Goal: Task Accomplishment & Management: Complete application form

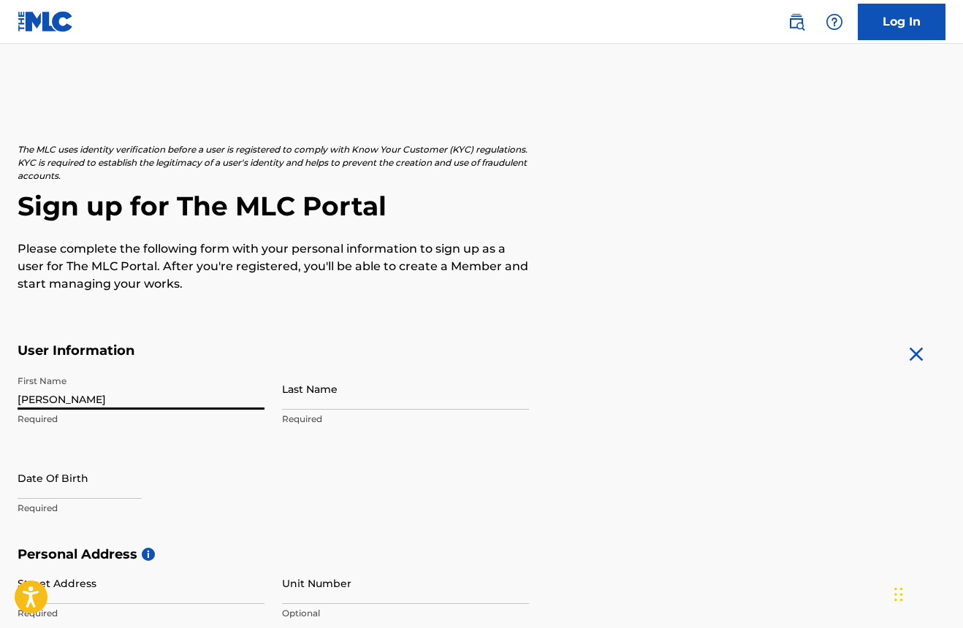
type input "[PERSON_NAME]"
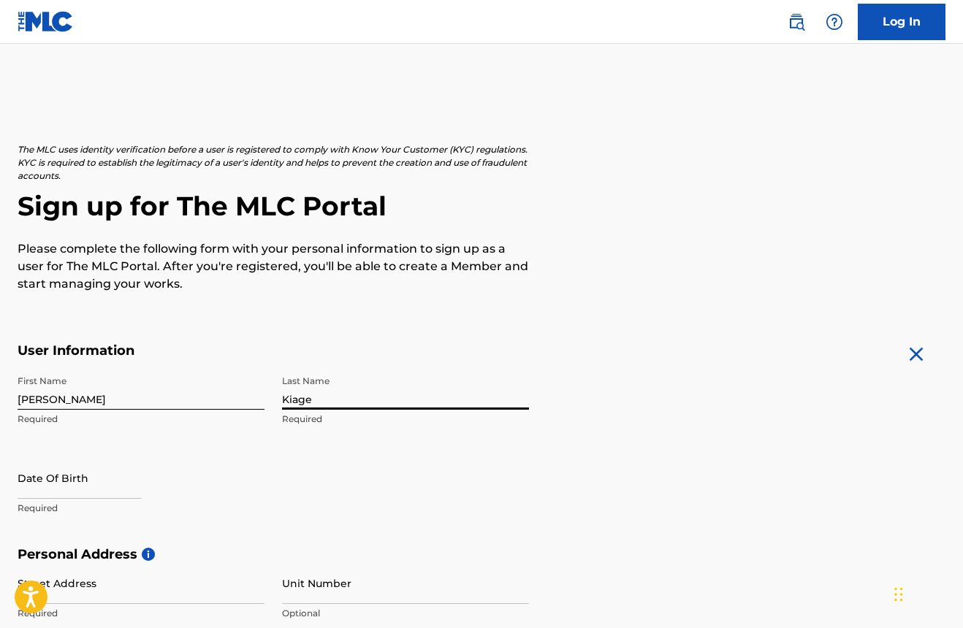
type input "Kiage"
select select "7"
select select "2025"
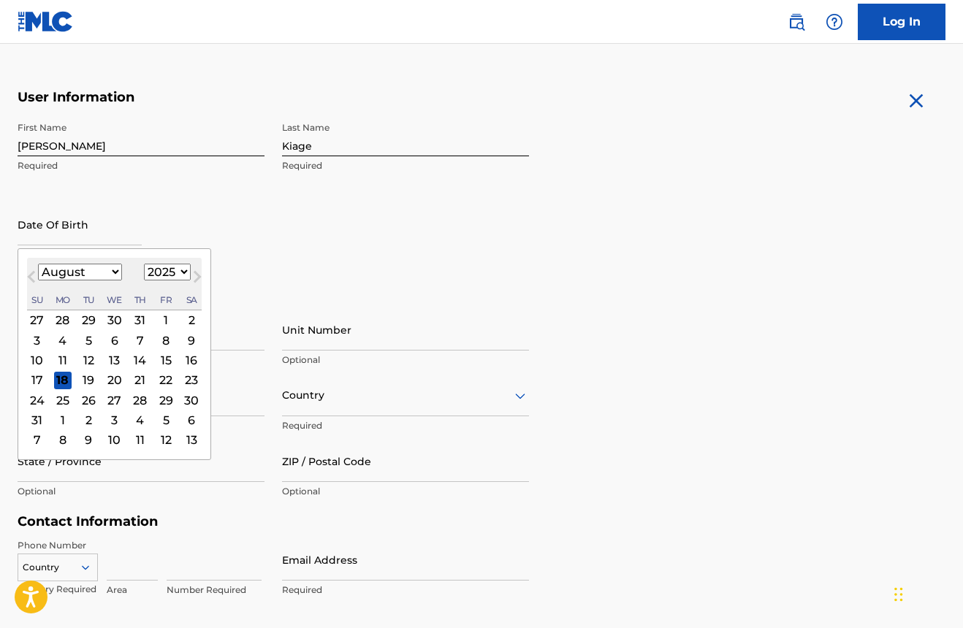
scroll to position [278, 0]
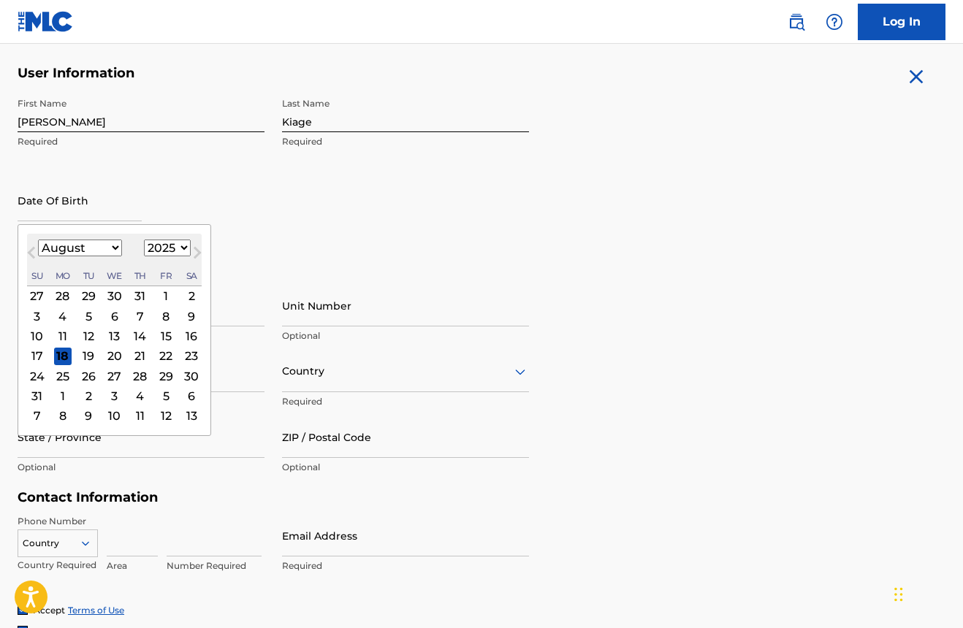
select select "11"
select select "1992"
click at [183, 294] on div "5" at bounding box center [192, 296] width 18 height 18
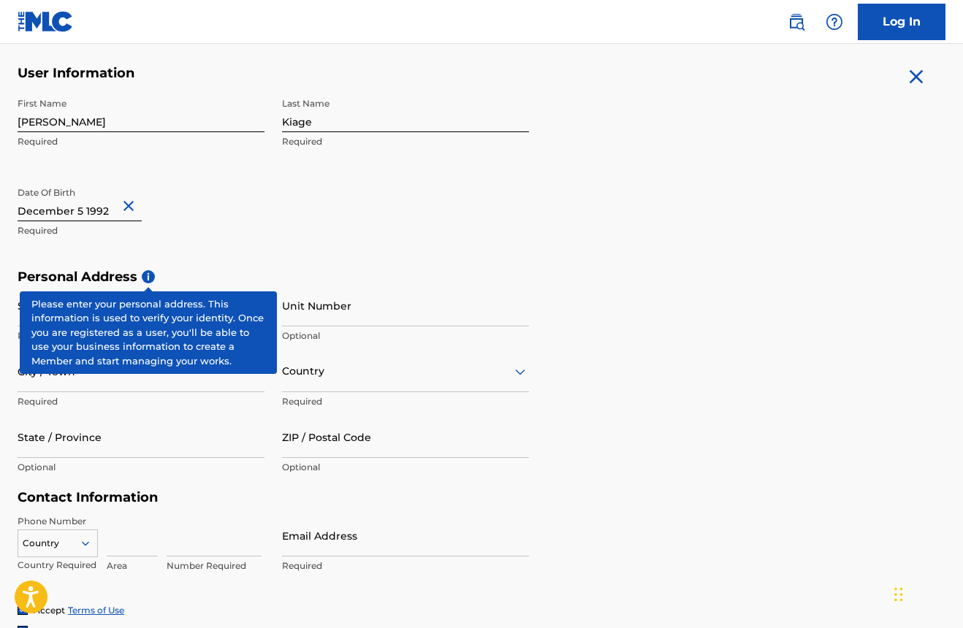
click at [150, 280] on span "i" at bounding box center [148, 276] width 13 height 13
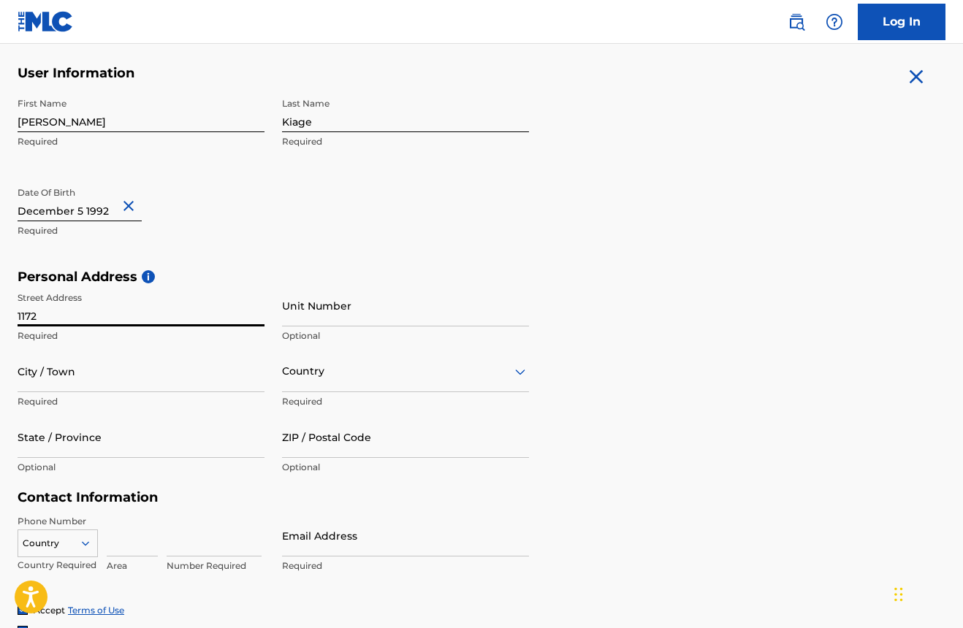
type input "11728"
type input "[STREET_ADDRESS]"
type input "Apt 303"
type input "[PERSON_NAME]"
type input "[GEOGRAPHIC_DATA]"
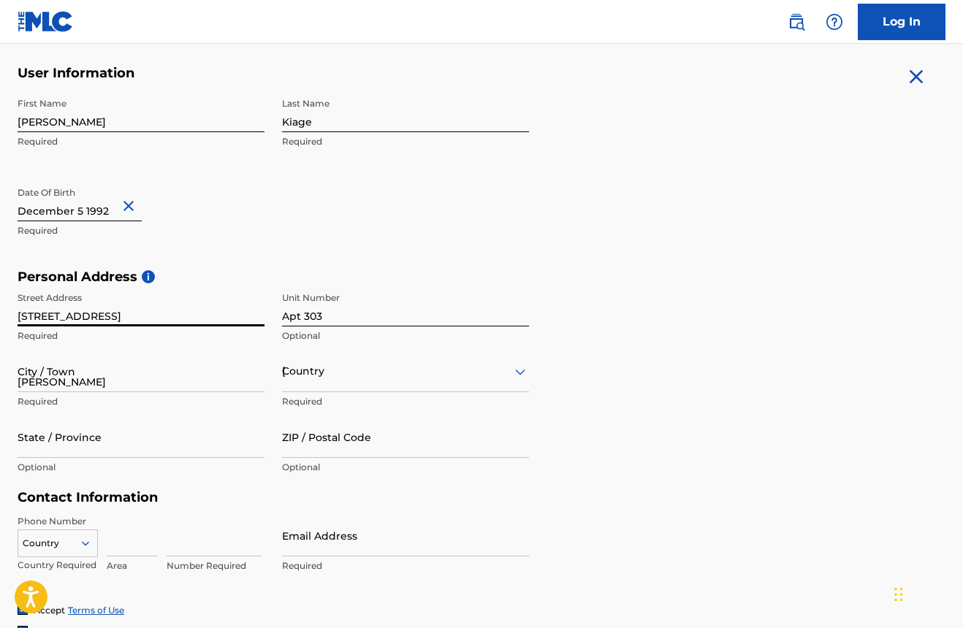
type input "MN"
type input "55434"
type input "[GEOGRAPHIC_DATA]"
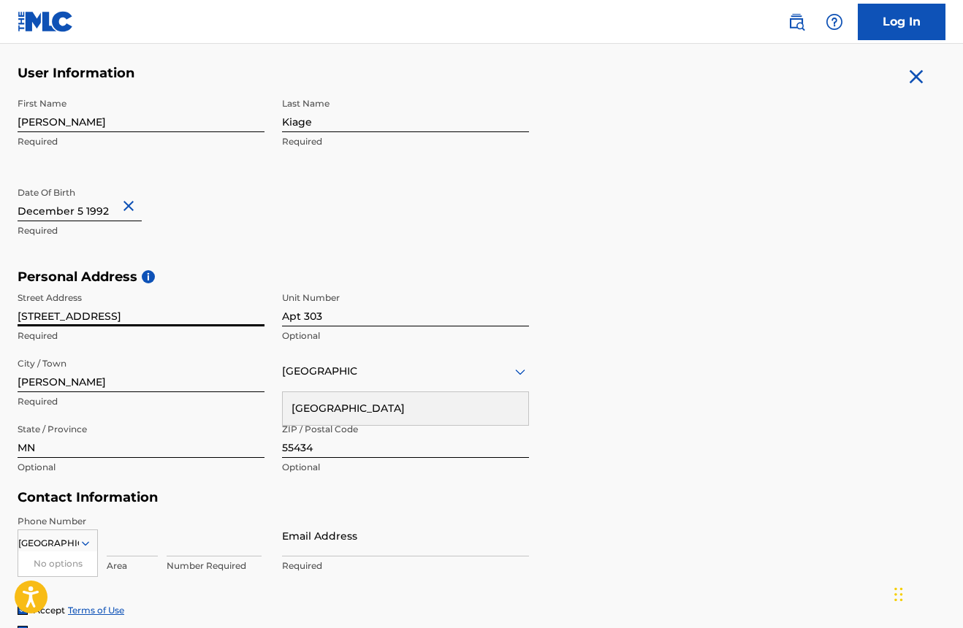
type input "tyler.kiage@gmail.com"
click at [649, 391] on div "Personal Address i Street Address 11728 3rd St NE Required Unit Number Apt 303 …" at bounding box center [482, 379] width 928 height 221
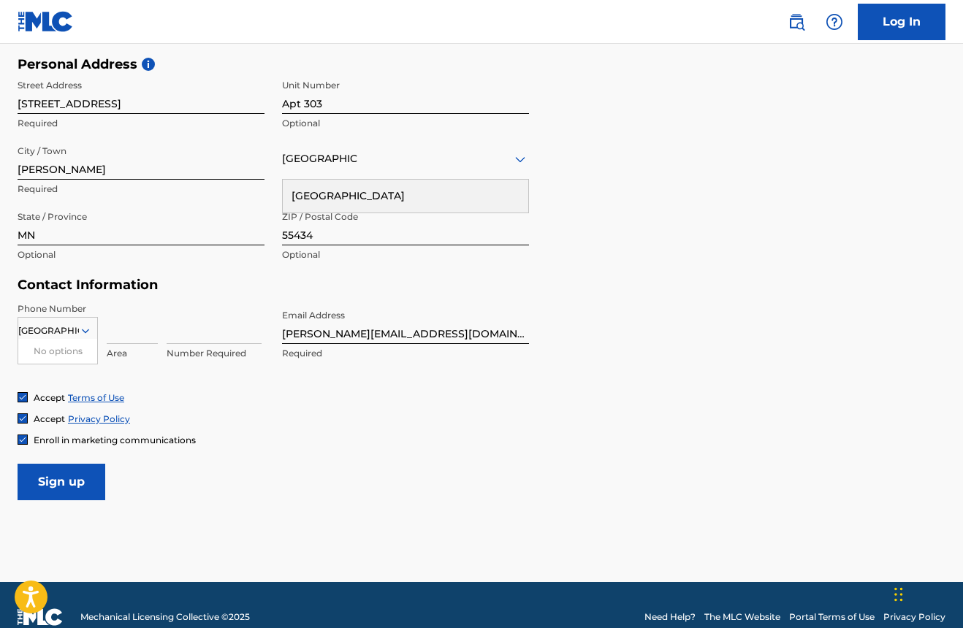
scroll to position [490, 0]
click at [120, 329] on input at bounding box center [132, 323] width 51 height 42
type input "612"
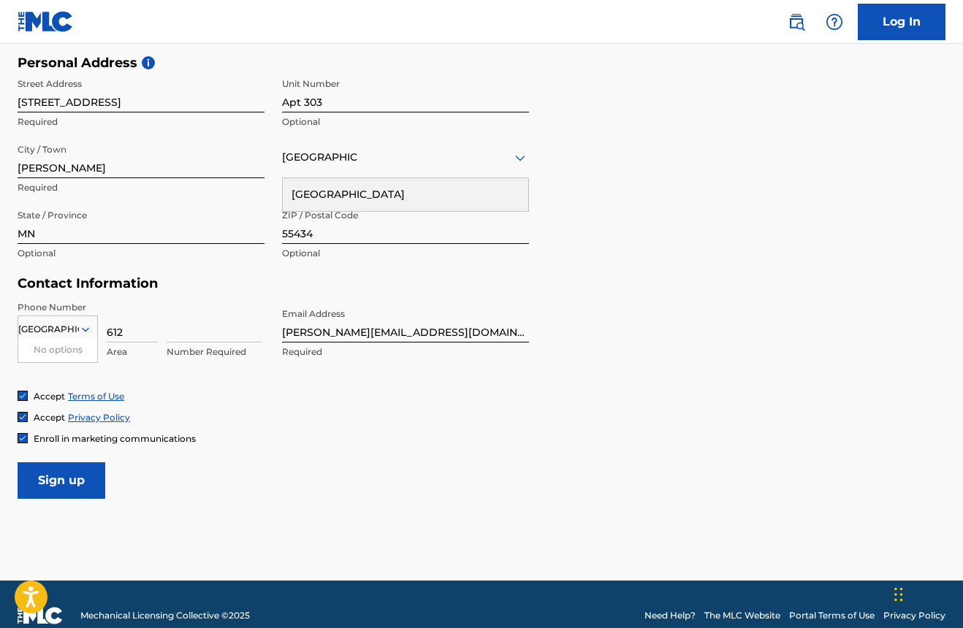
type input "612"
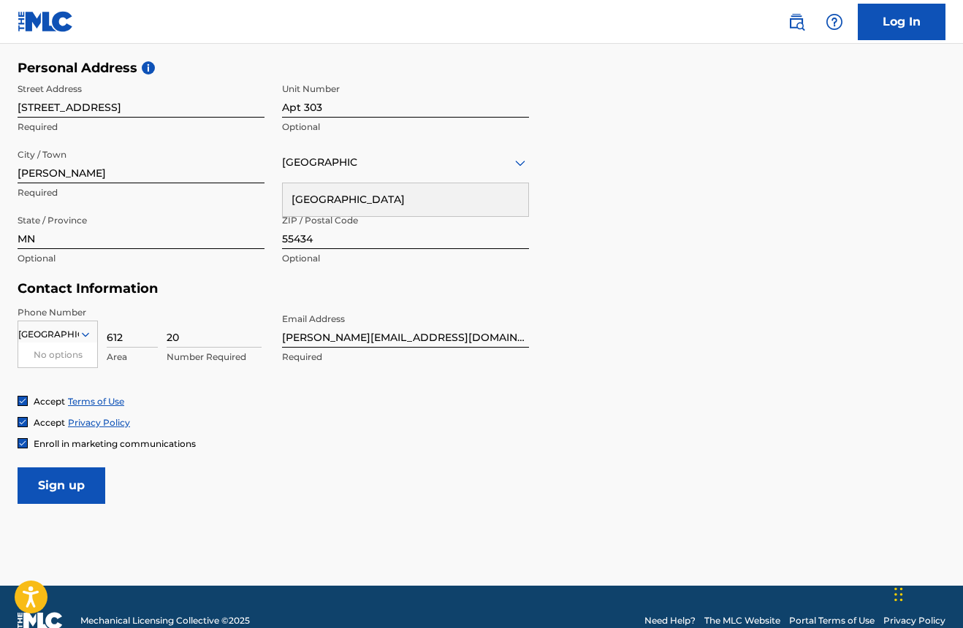
scroll to position [486, 0]
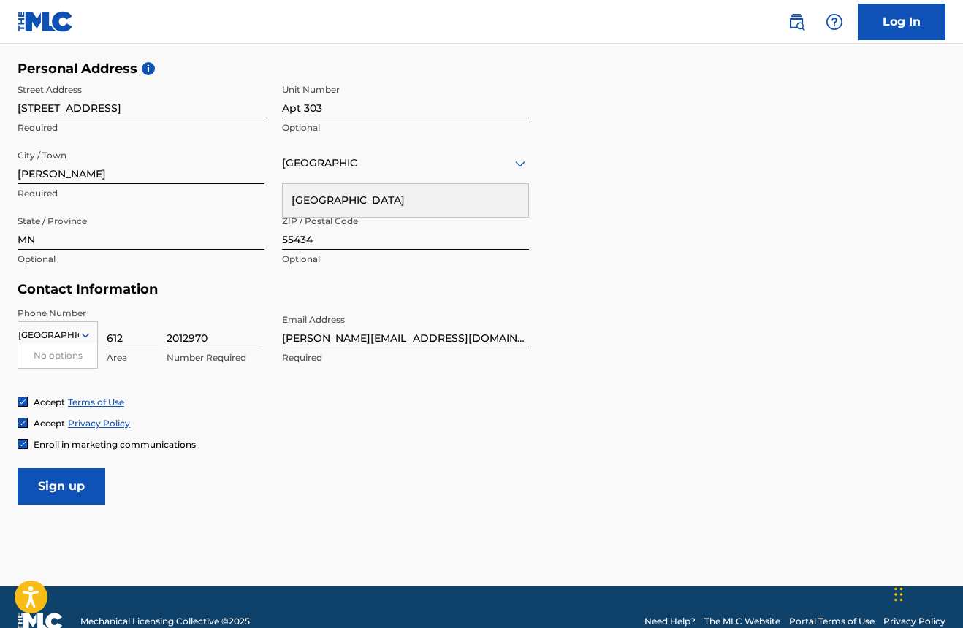
type input "2012970"
type input "t"
type input "[EMAIL_ADDRESS][DOMAIN_NAME]"
click at [184, 338] on input "2012970" at bounding box center [214, 328] width 95 height 42
type input "2012970"
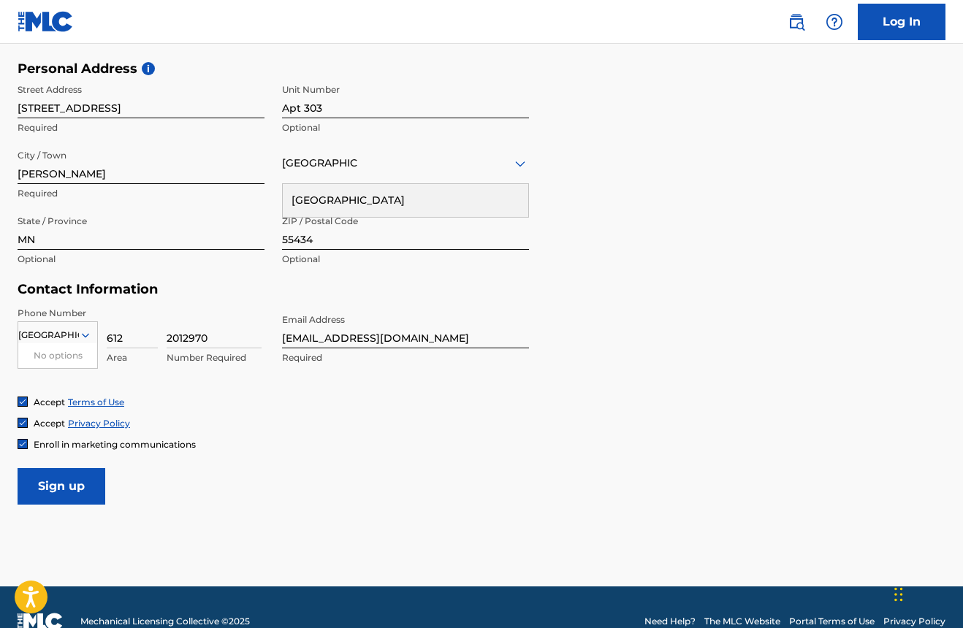
click at [68, 329] on input "[GEOGRAPHIC_DATA]" at bounding box center [48, 335] width 61 height 13
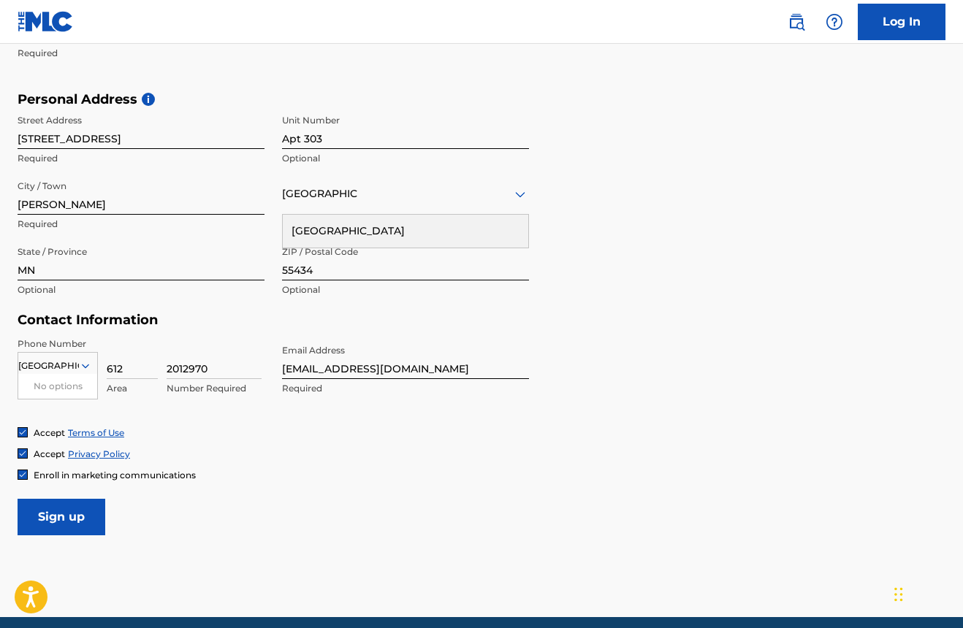
scroll to position [454, 0]
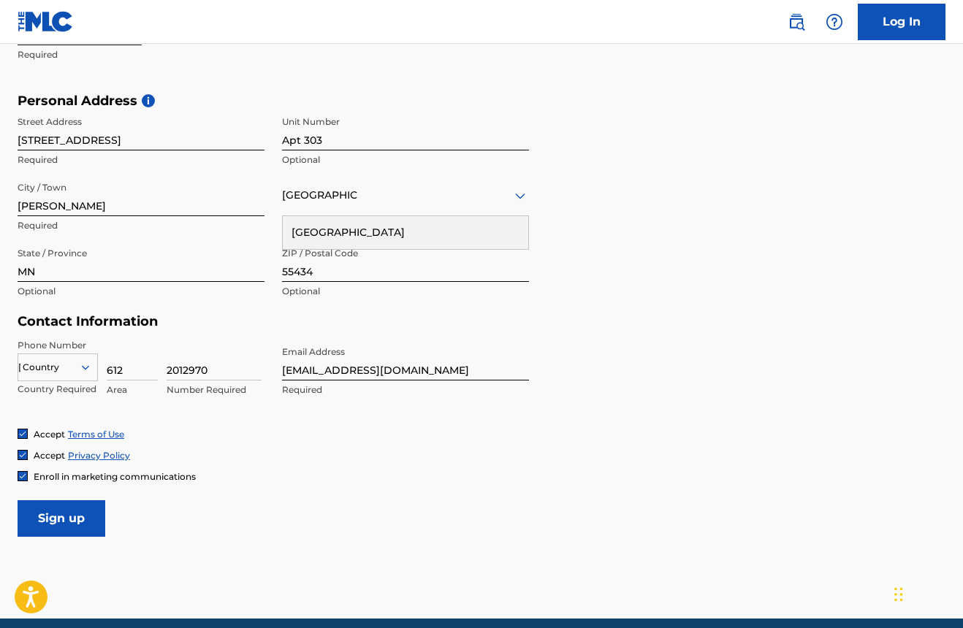
click at [77, 529] on input "Sign up" at bounding box center [62, 518] width 88 height 37
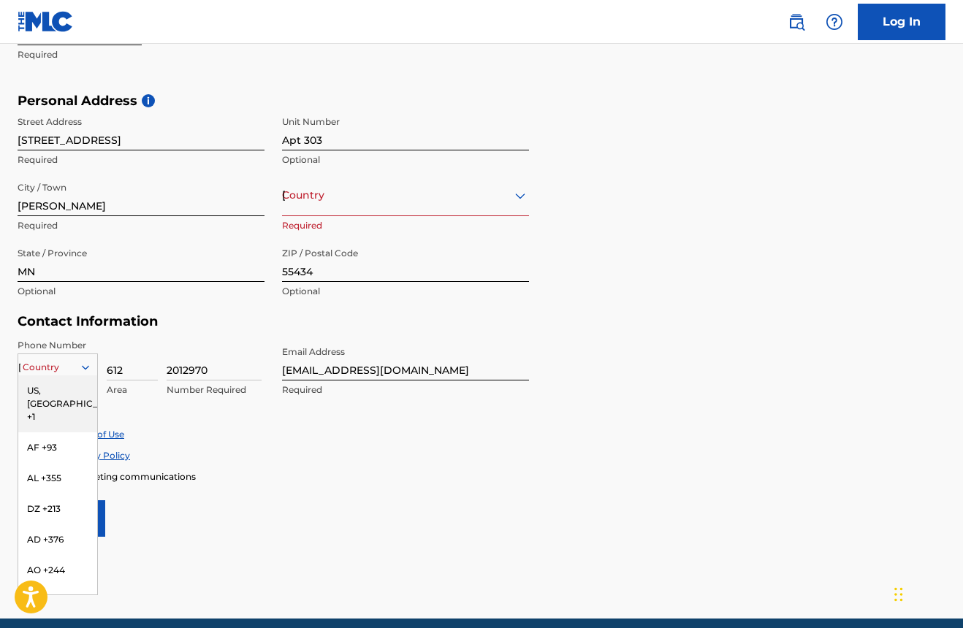
click at [52, 362] on div "[GEOGRAPHIC_DATA]" at bounding box center [57, 367] width 79 height 16
click at [36, 392] on div "US, [GEOGRAPHIC_DATA] +1" at bounding box center [57, 403] width 79 height 57
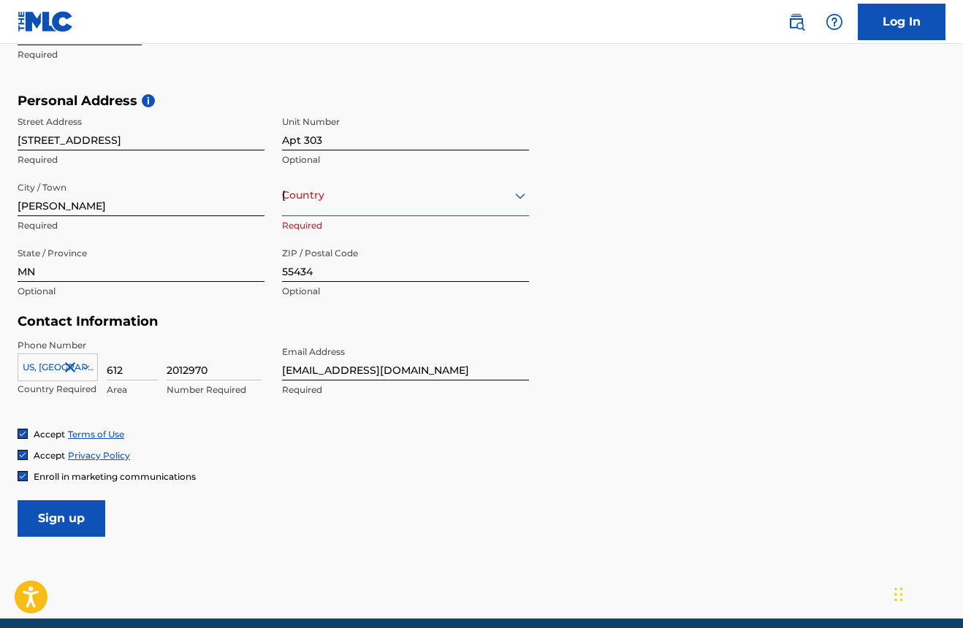
click at [348, 191] on div "[GEOGRAPHIC_DATA]" at bounding box center [405, 195] width 247 height 18
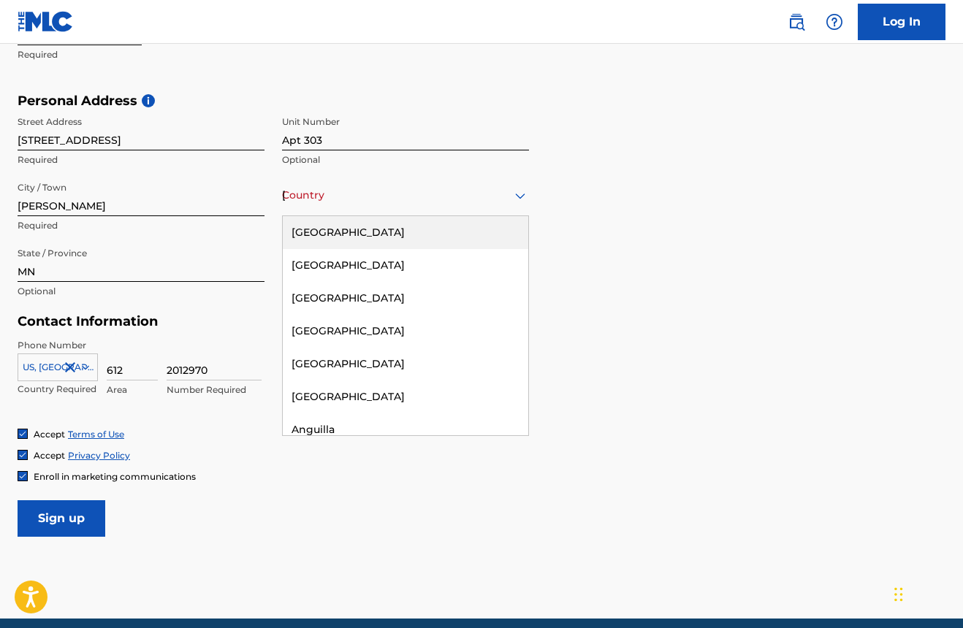
click at [315, 244] on div "[GEOGRAPHIC_DATA]" at bounding box center [405, 232] width 245 height 33
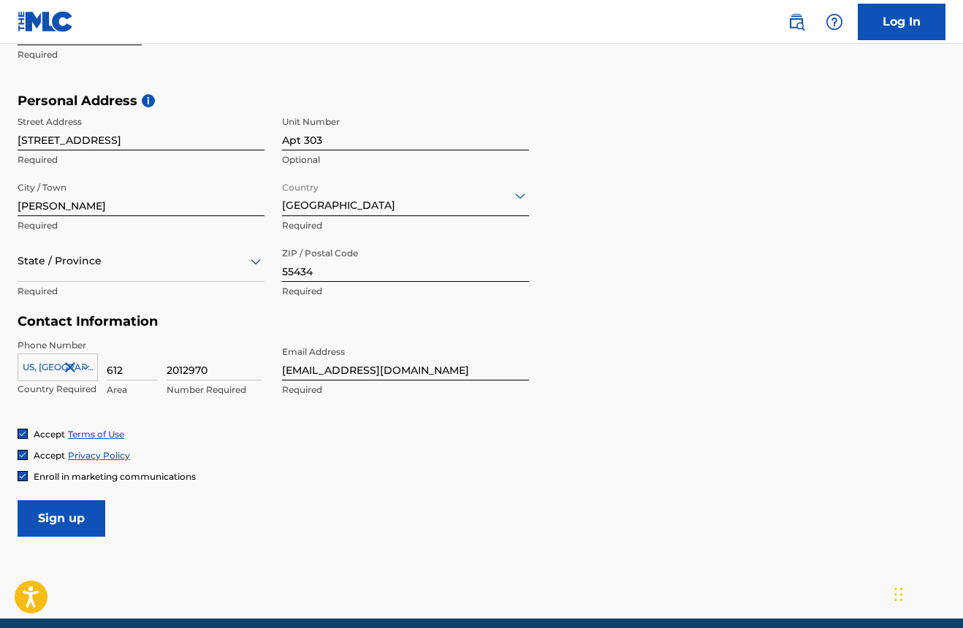
click at [72, 505] on input "Sign up" at bounding box center [62, 518] width 88 height 37
click at [243, 264] on div at bounding box center [141, 261] width 247 height 18
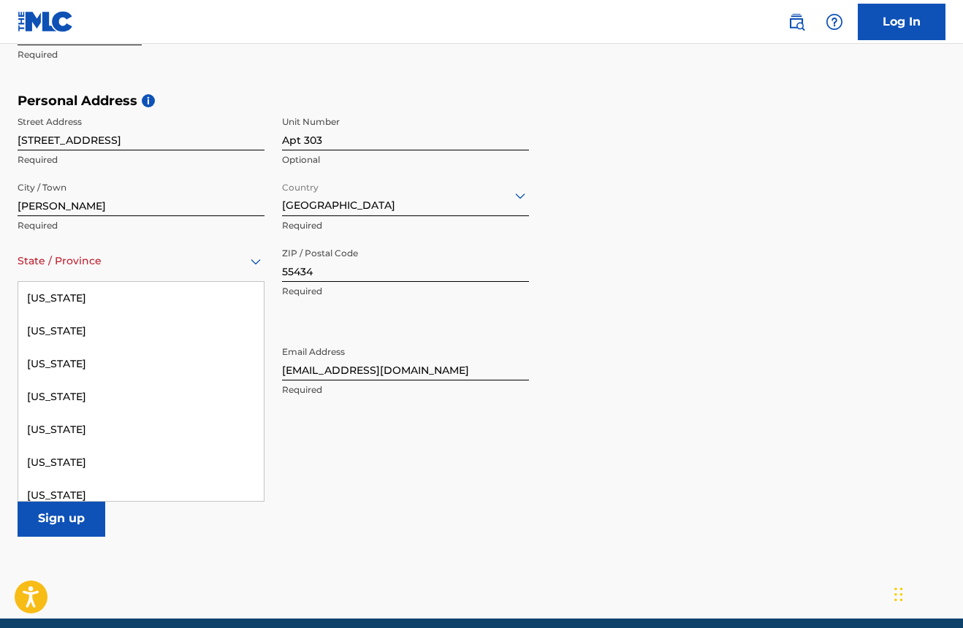
scroll to position [777, 0]
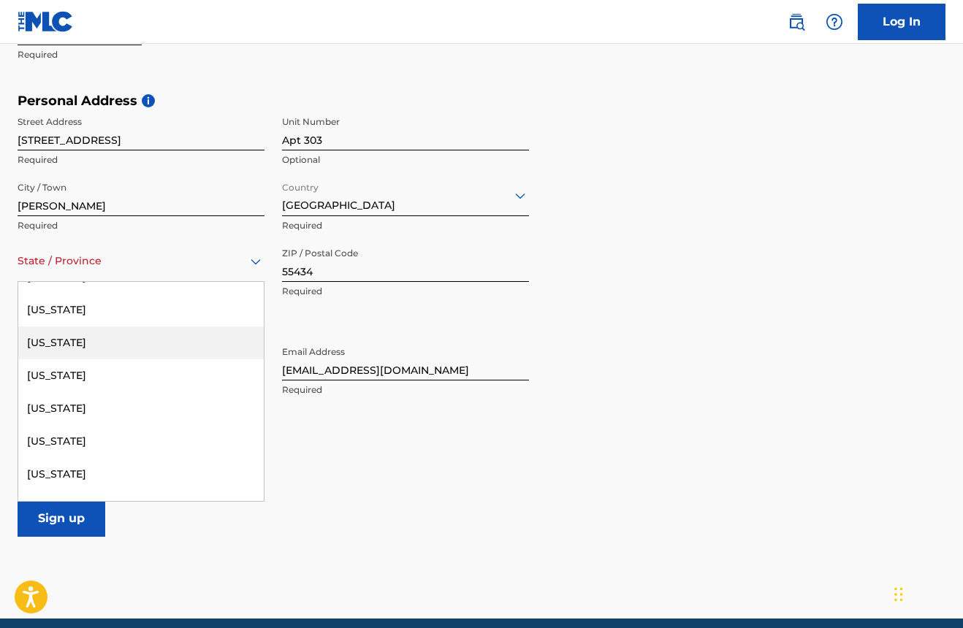
click at [85, 346] on div "[US_STATE]" at bounding box center [140, 343] width 245 height 33
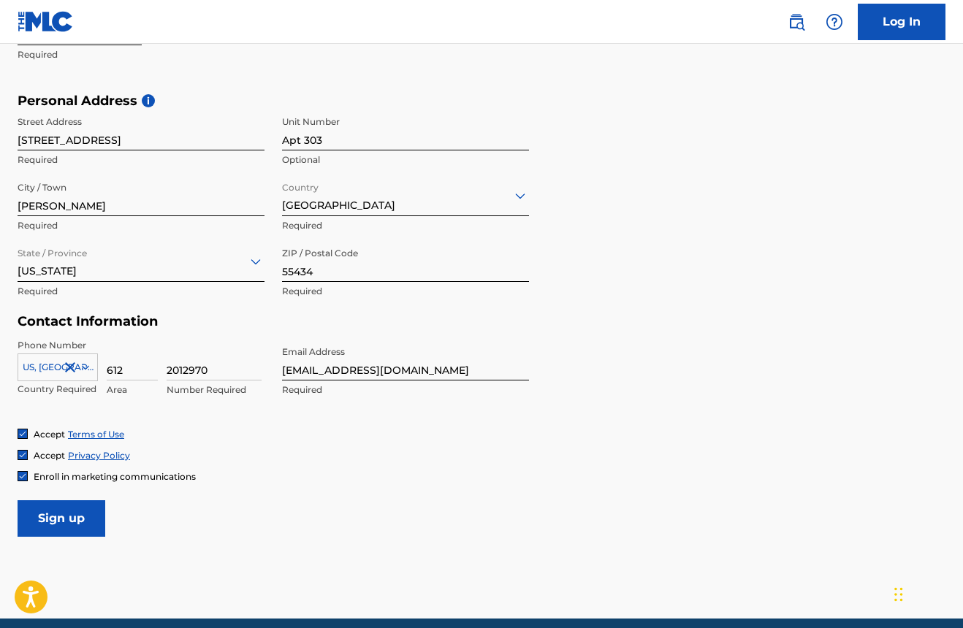
click at [72, 523] on input "Sign up" at bounding box center [62, 518] width 88 height 37
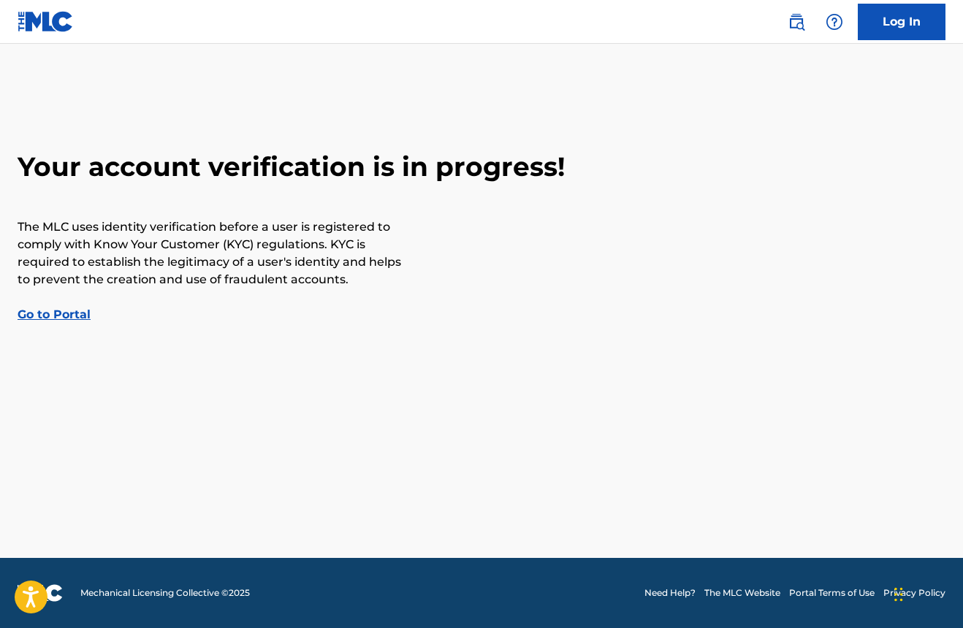
click at [42, 318] on link "Go to Portal" at bounding box center [54, 315] width 73 height 14
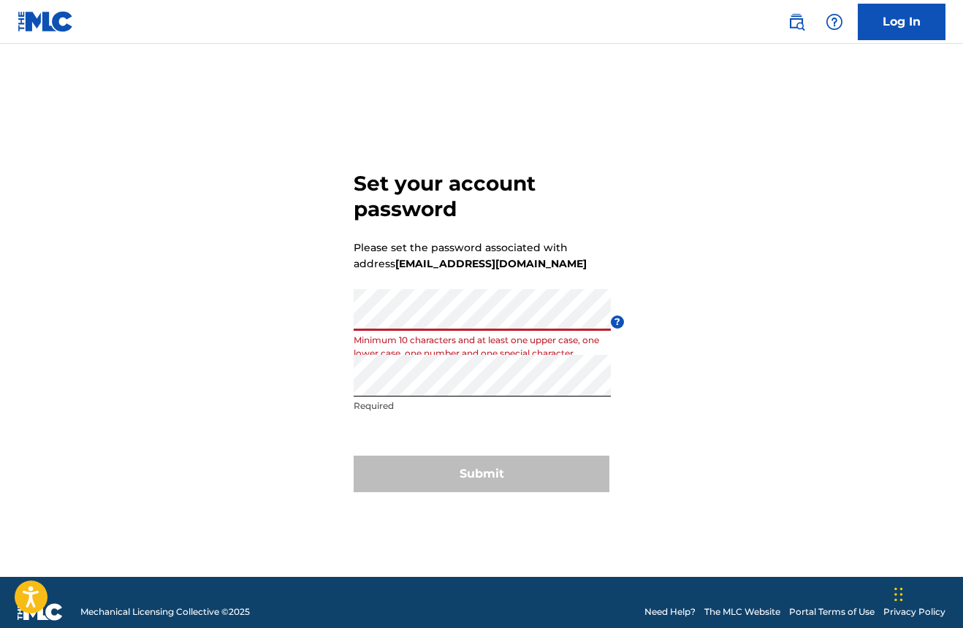
click at [264, 317] on div "Set your account password Please set the password associated with address [EMAI…" at bounding box center [481, 328] width 963 height 497
click at [327, 322] on div "Set your account password Please set the password associated with address [EMAI…" at bounding box center [481, 328] width 963 height 497
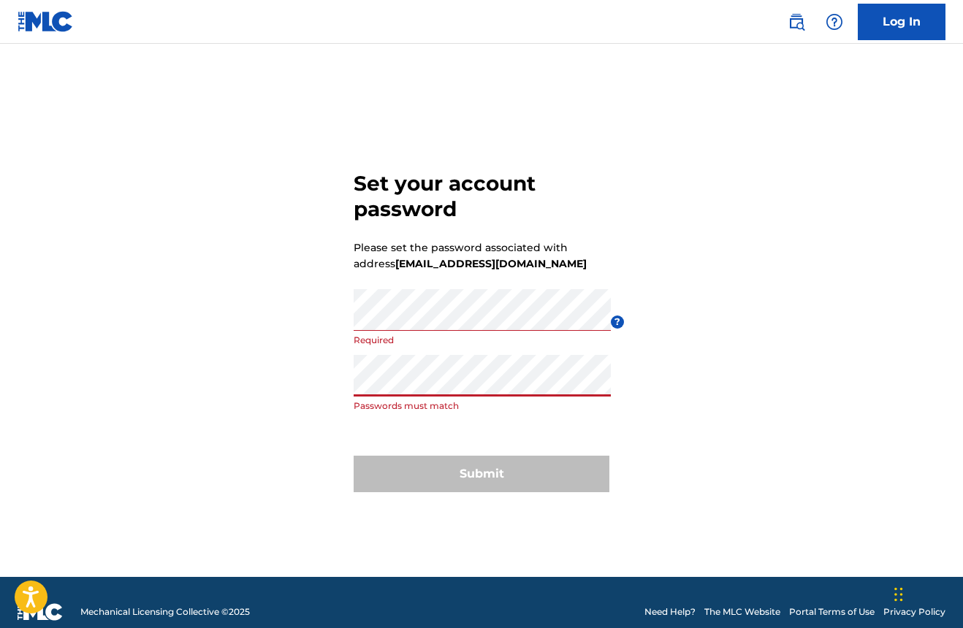
click at [324, 381] on div "Set your account password Please set the password associated with address [EMAI…" at bounding box center [481, 328] width 963 height 497
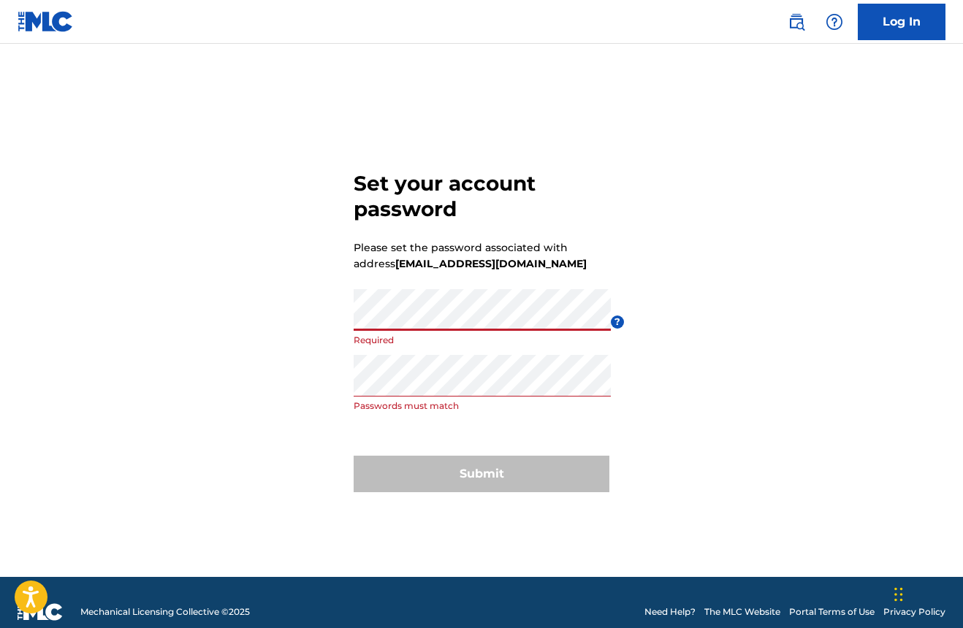
click at [218, 408] on div "Set your account password Please set the password associated with address [EMAI…" at bounding box center [481, 328] width 963 height 497
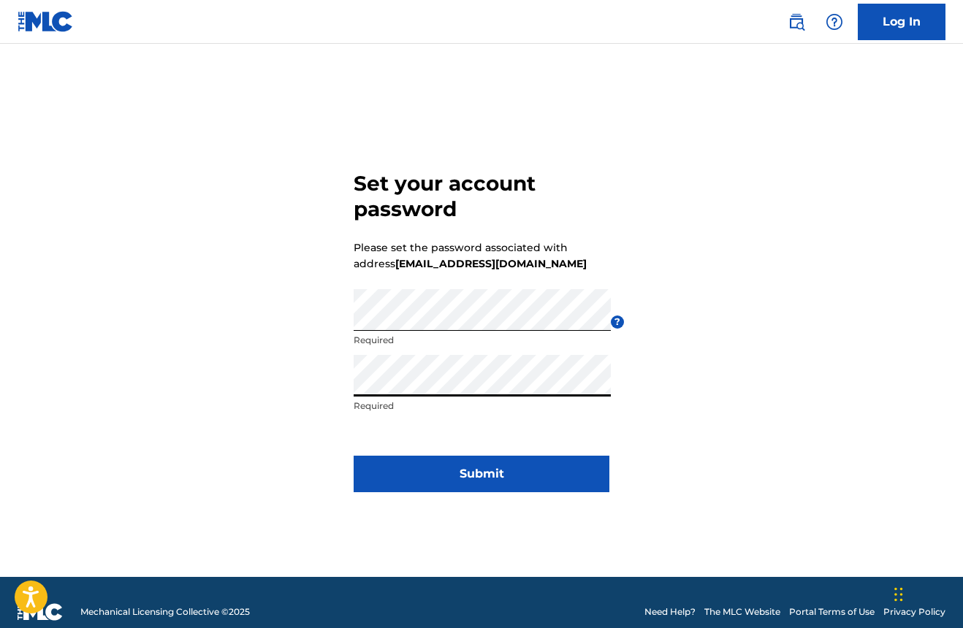
scroll to position [0, 1]
click at [497, 471] on button "Submit" at bounding box center [482, 474] width 256 height 37
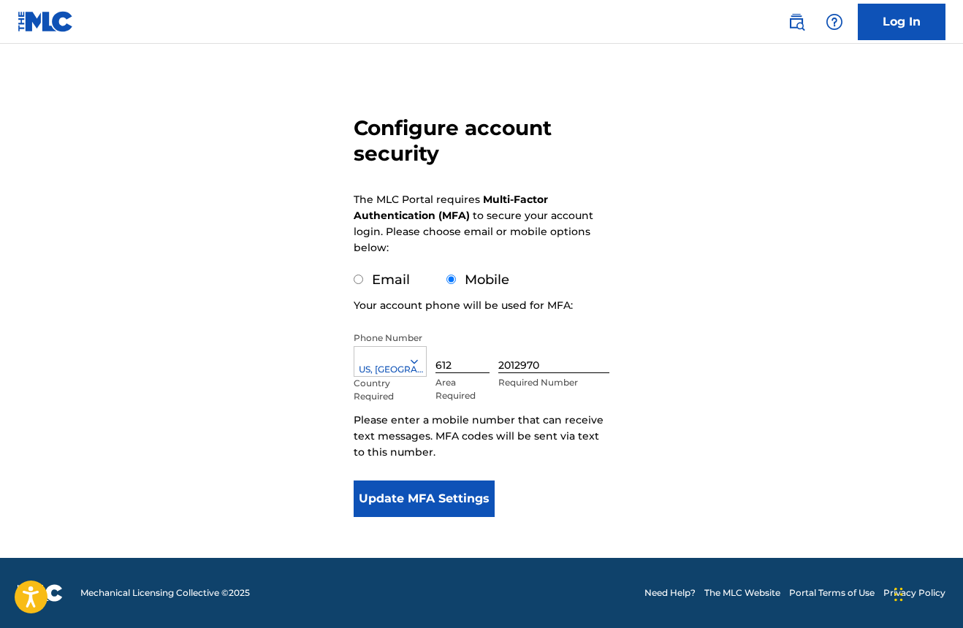
scroll to position [75, 0]
click at [445, 496] on button "Update MFA Settings" at bounding box center [424, 499] width 141 height 37
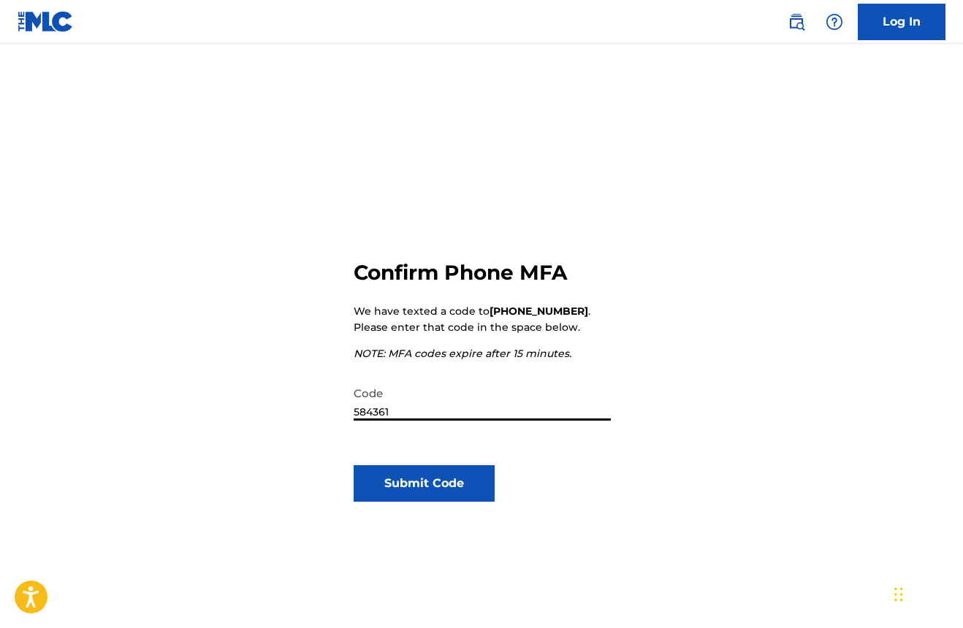
type input "584361"
click at [441, 490] on button "Submit Code" at bounding box center [424, 483] width 141 height 37
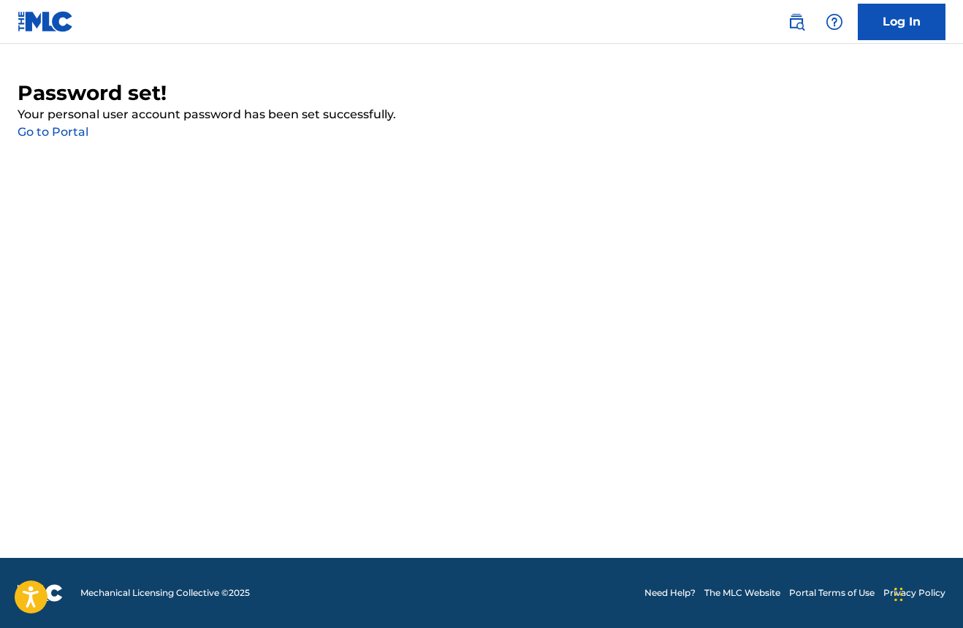
click at [66, 134] on link "Go to Portal" at bounding box center [53, 132] width 71 height 14
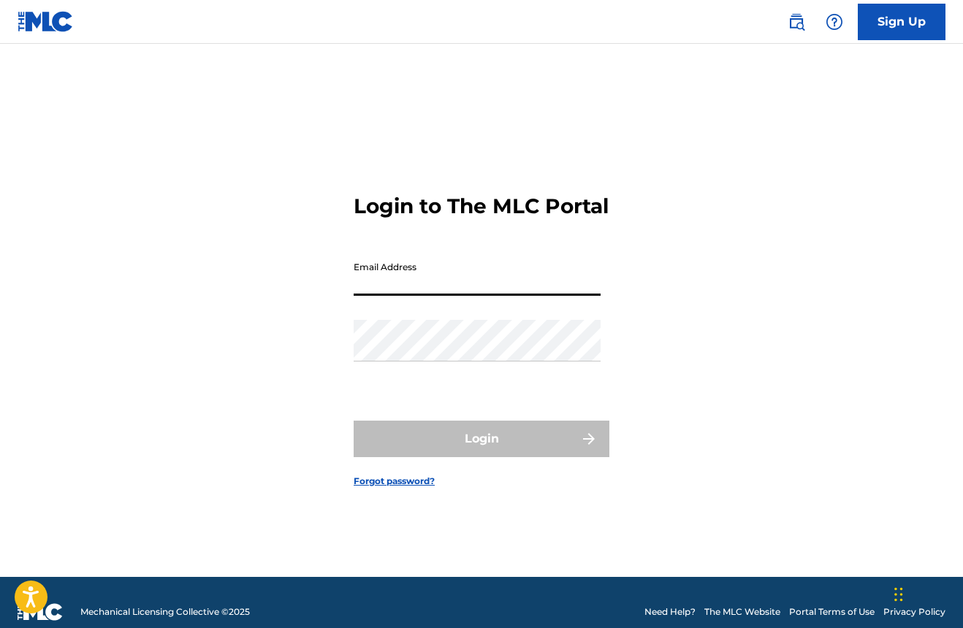
type input "[EMAIL_ADDRESS][DOMAIN_NAME]"
click at [481, 451] on button "Login" at bounding box center [482, 439] width 256 height 37
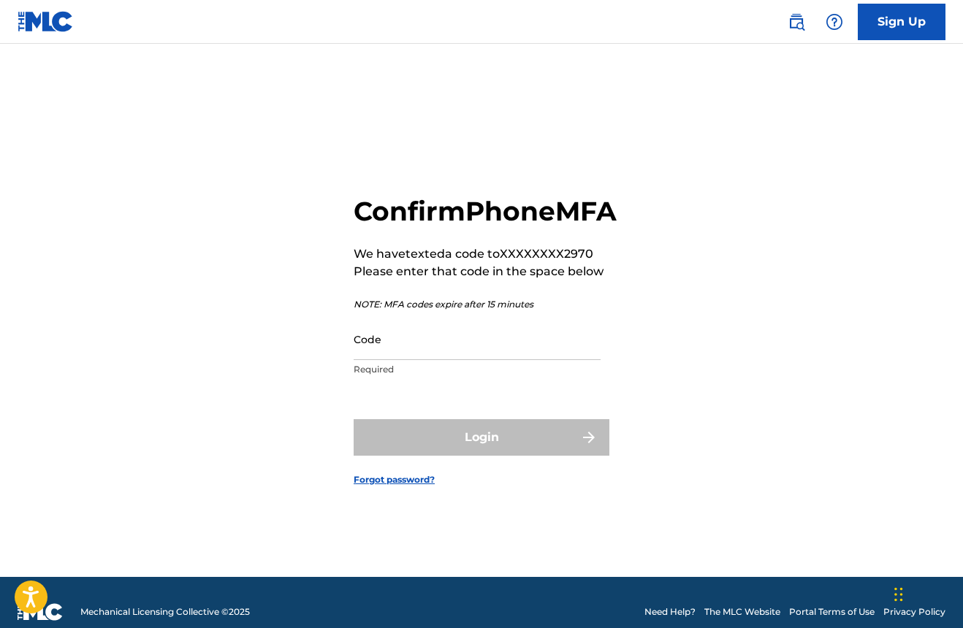
click at [432, 360] on input "Code" at bounding box center [477, 339] width 247 height 42
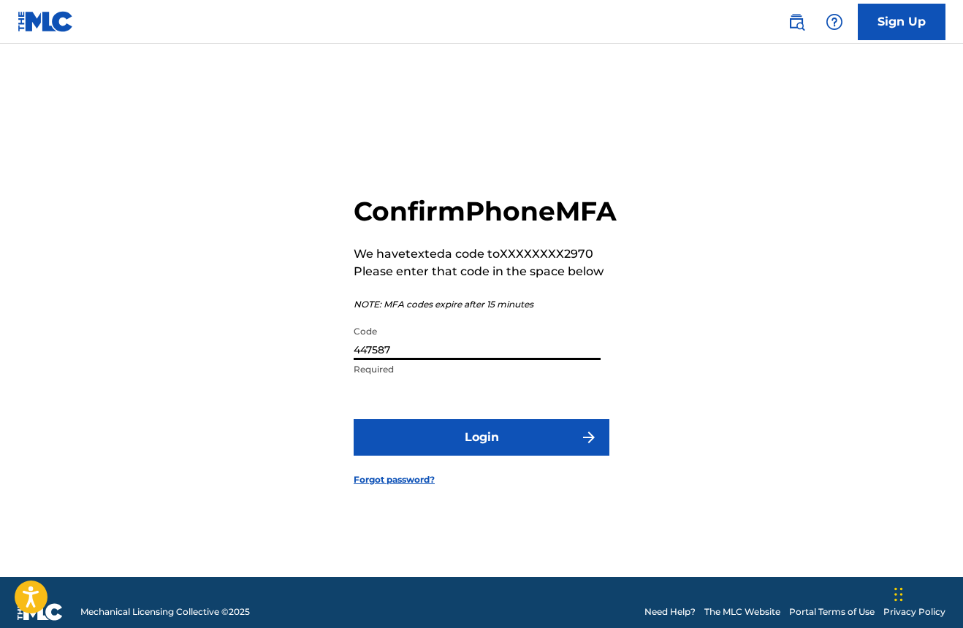
type input "447587"
click at [481, 454] on button "Login" at bounding box center [482, 437] width 256 height 37
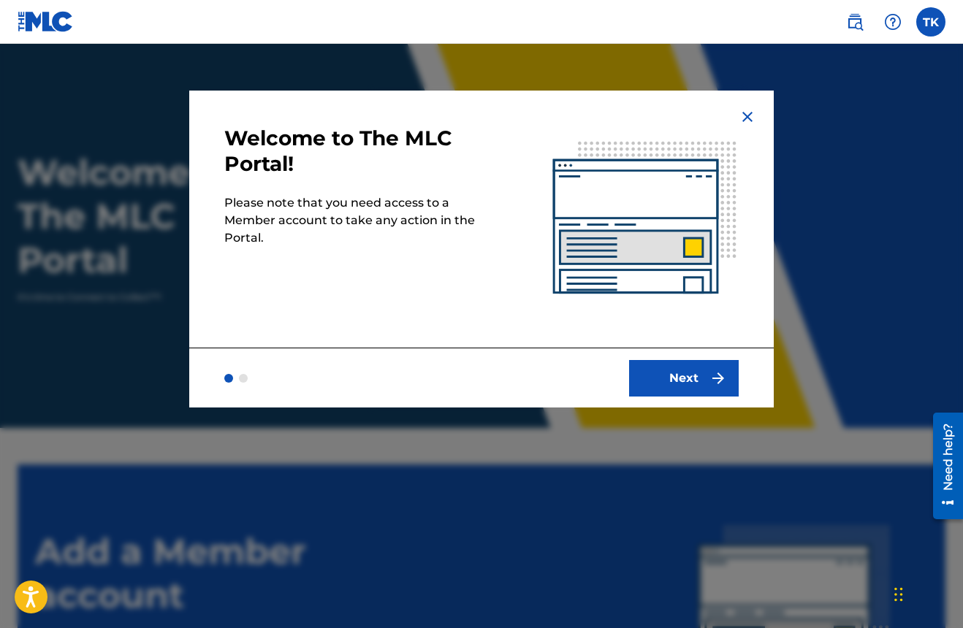
click at [666, 381] on button "Next" at bounding box center [684, 378] width 110 height 37
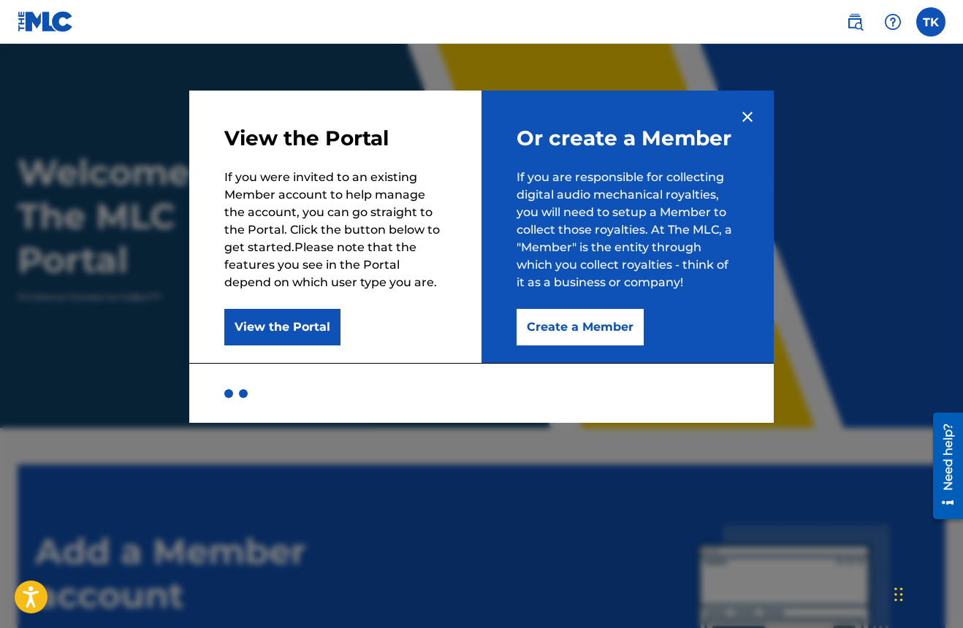
click at [572, 327] on button "Create a Member" at bounding box center [579, 327] width 127 height 37
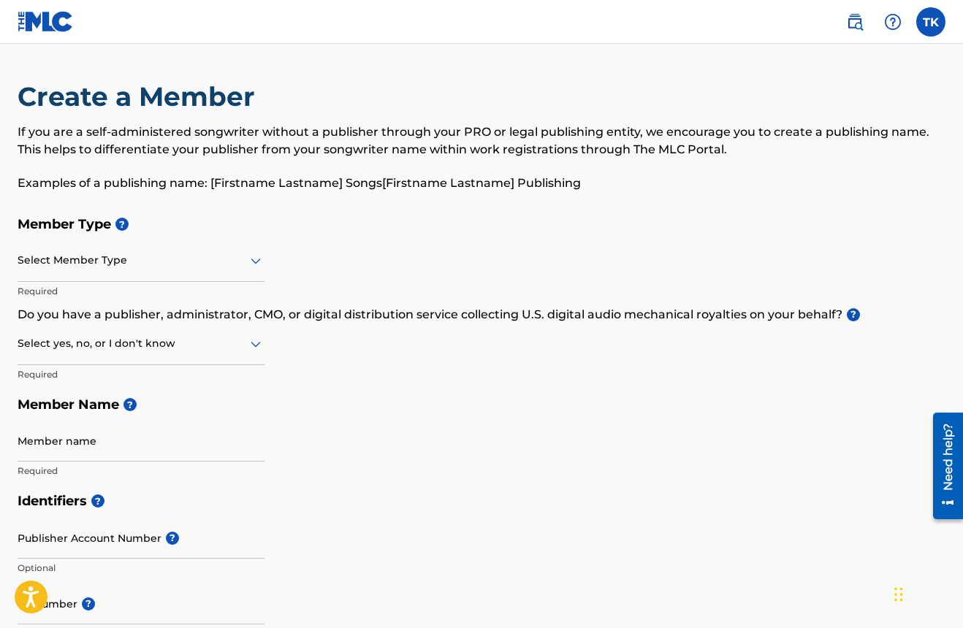
click at [253, 262] on icon at bounding box center [256, 262] width 10 height 6
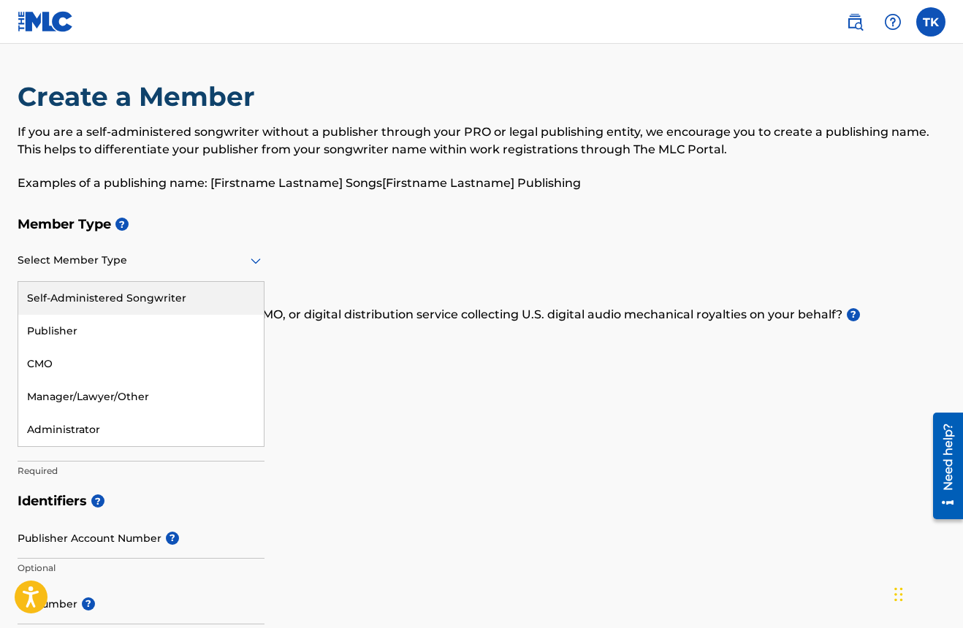
click at [92, 297] on div "Self-Administered Songwriter" at bounding box center [140, 298] width 245 height 33
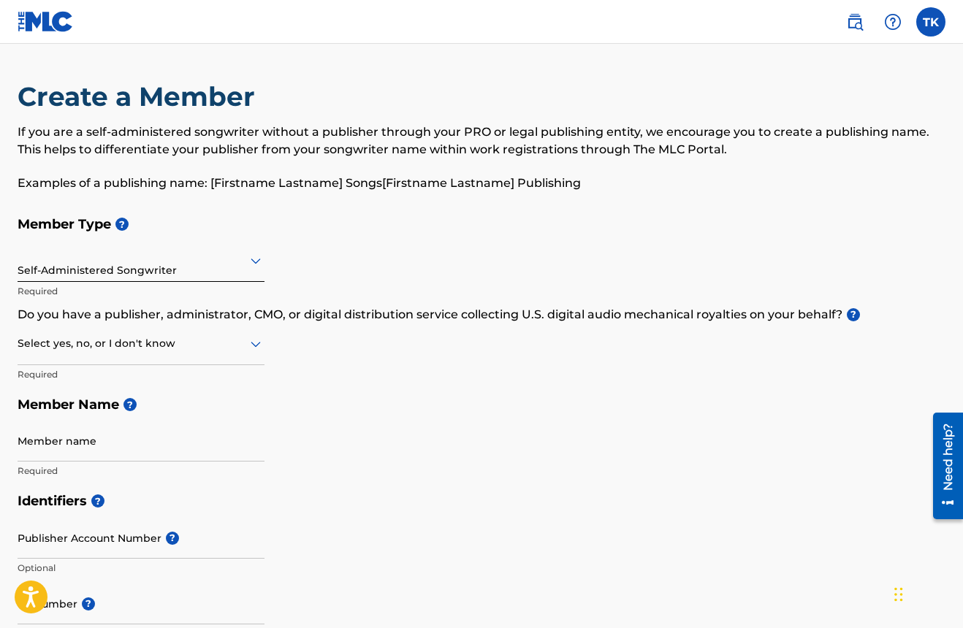
click at [256, 341] on icon at bounding box center [256, 344] width 18 height 18
click at [69, 385] on div "Yes" at bounding box center [140, 381] width 245 height 33
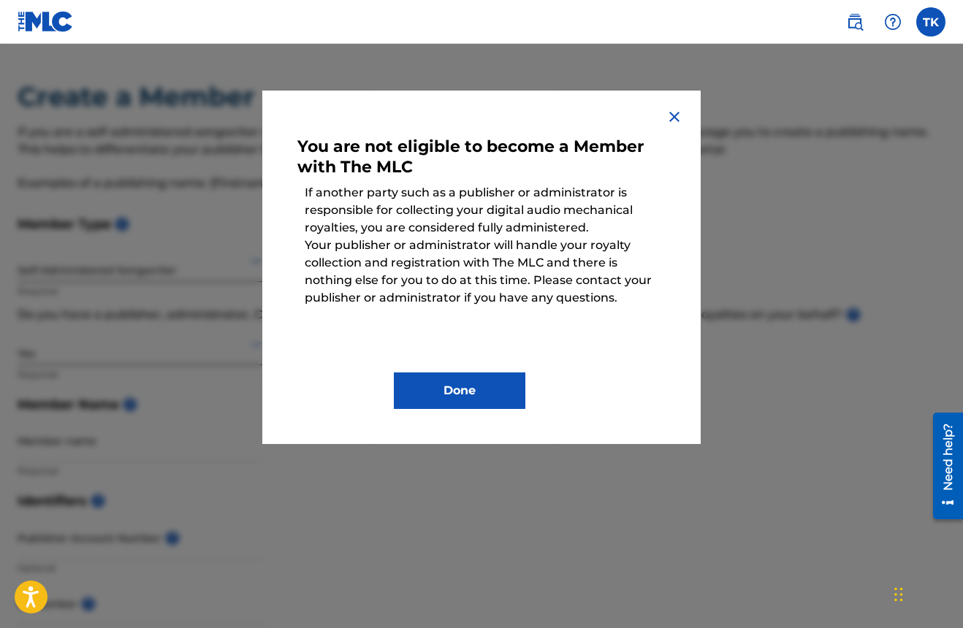
click at [443, 380] on button "Done" at bounding box center [459, 391] width 131 height 37
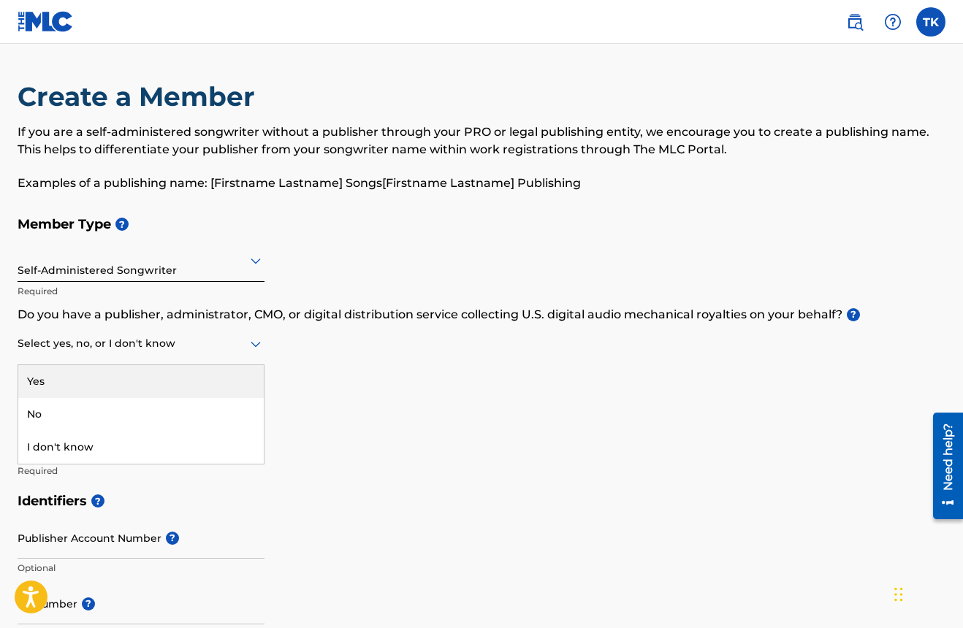
click at [237, 340] on div at bounding box center [141, 344] width 247 height 18
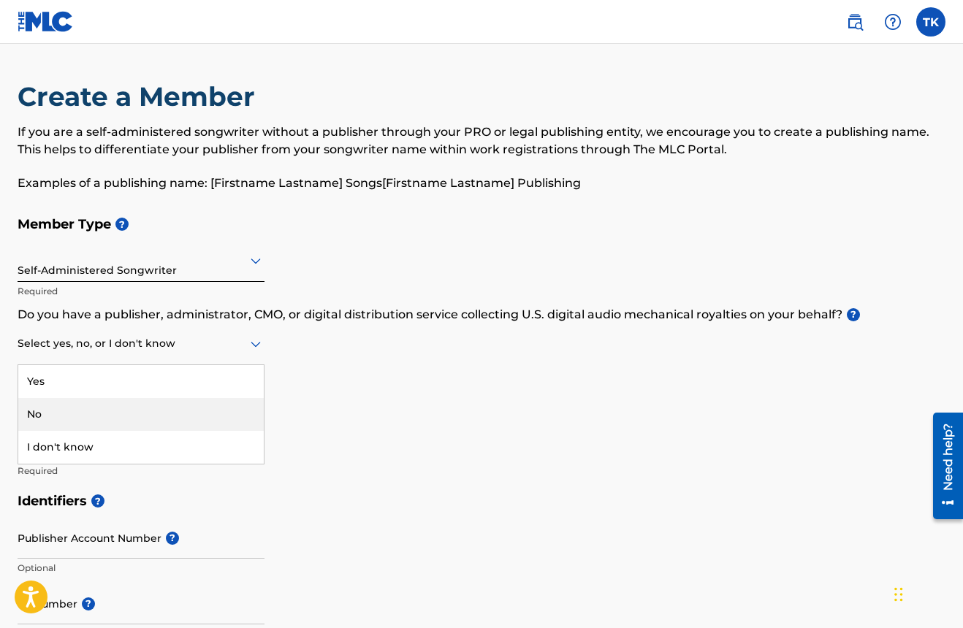
click at [102, 417] on div "No" at bounding box center [140, 414] width 245 height 33
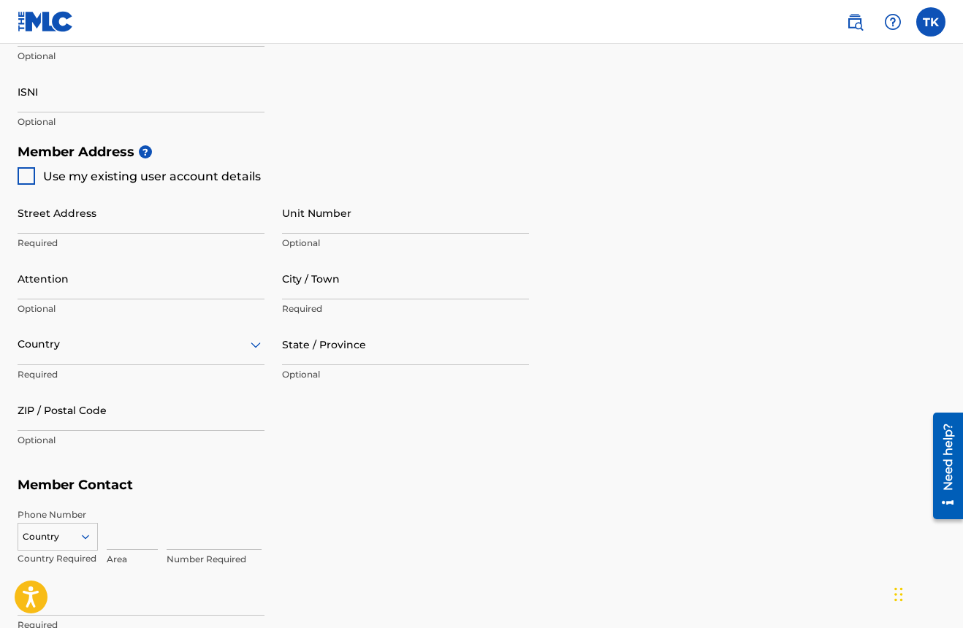
scroll to position [578, 0]
type input "[PERSON_NAME]"
type input "N/A"
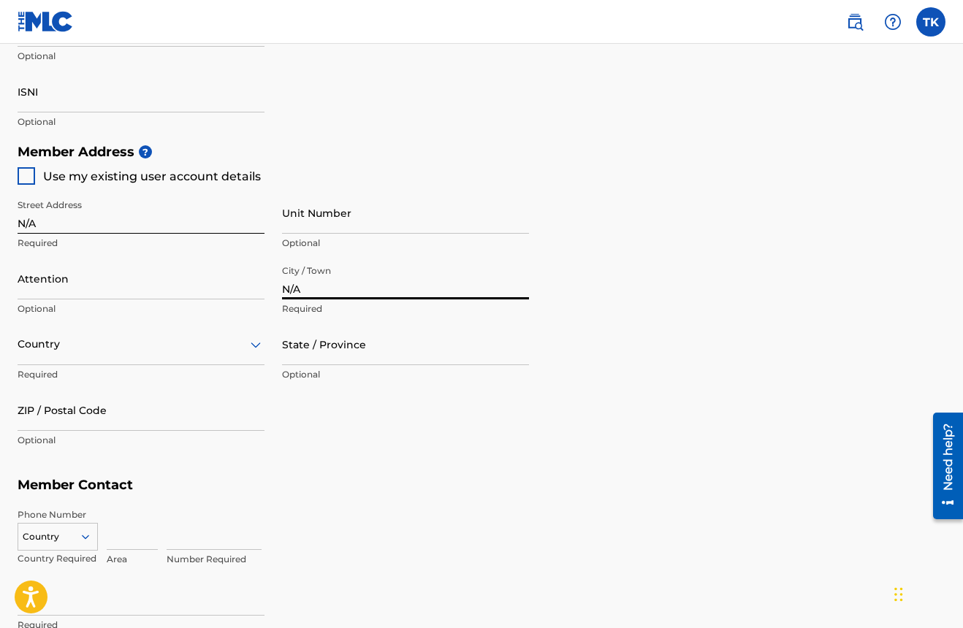
type input "N/A"
click at [44, 358] on div "Country" at bounding box center [141, 345] width 247 height 42
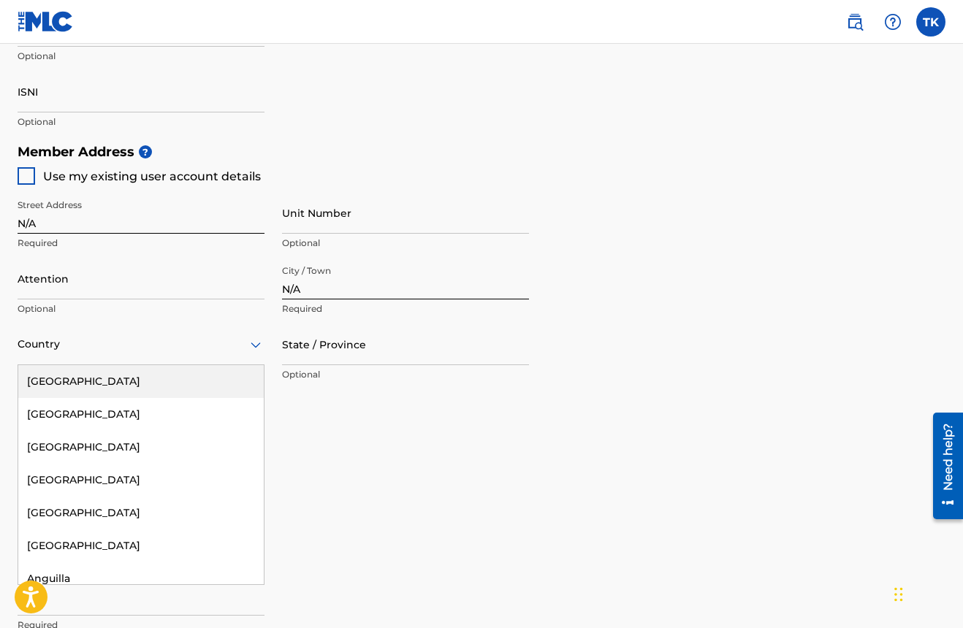
click at [45, 374] on div "[GEOGRAPHIC_DATA]" at bounding box center [140, 381] width 245 height 33
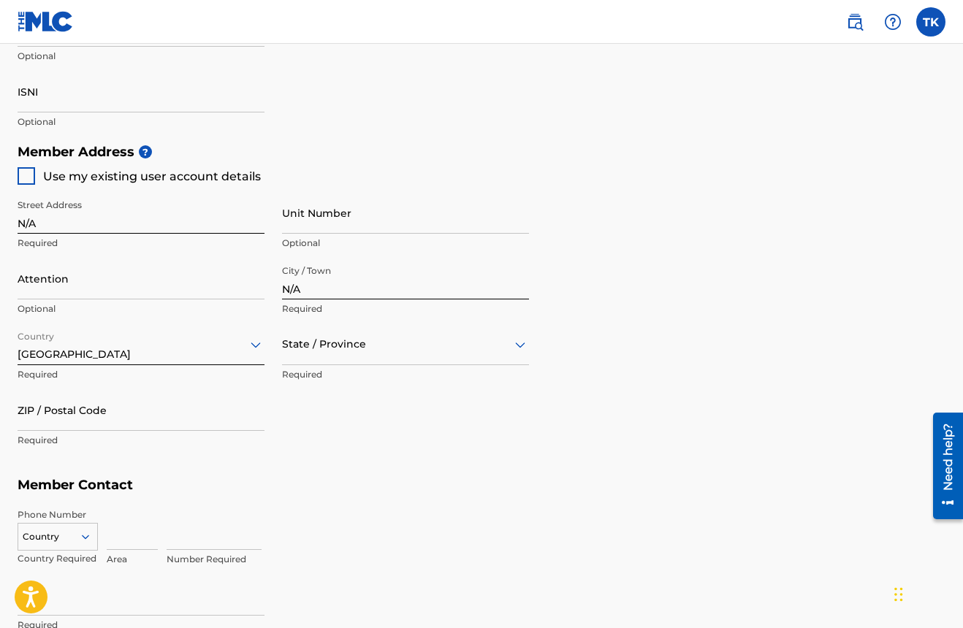
click at [336, 354] on div "State / Province" at bounding box center [405, 345] width 247 height 42
click at [326, 480] on div "[US_STATE]" at bounding box center [405, 481] width 245 height 33
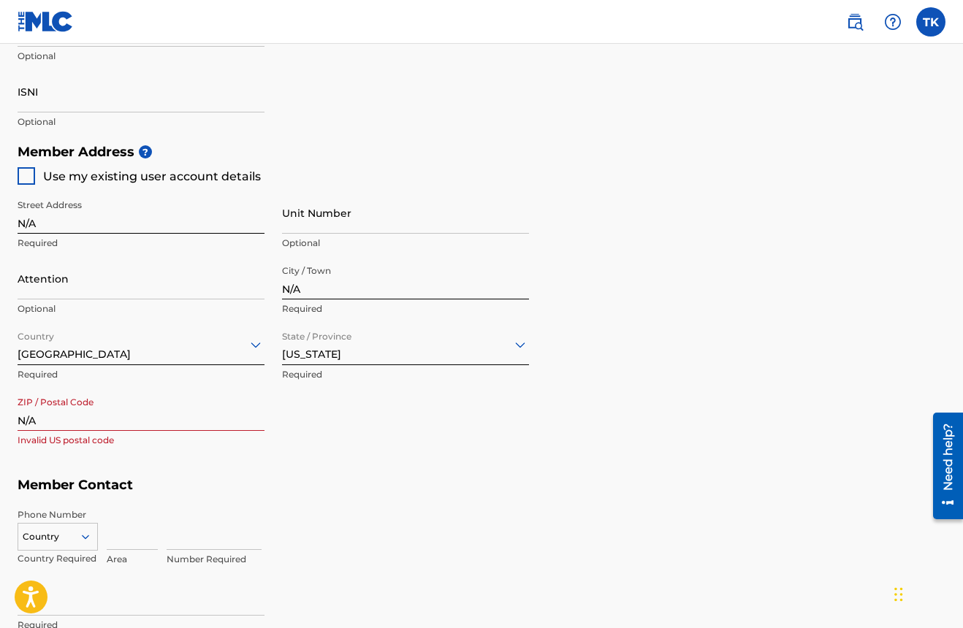
click at [503, 453] on div "Street Address N/A Required Unit Number Optional Attention Optional City / Town…" at bounding box center [273, 324] width 511 height 278
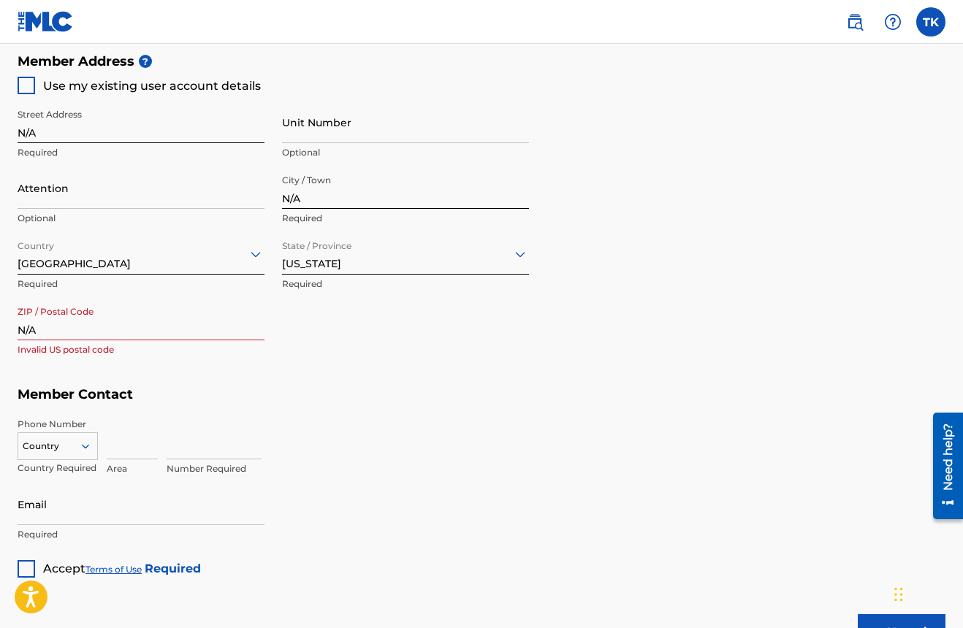
scroll to position [702, 0]
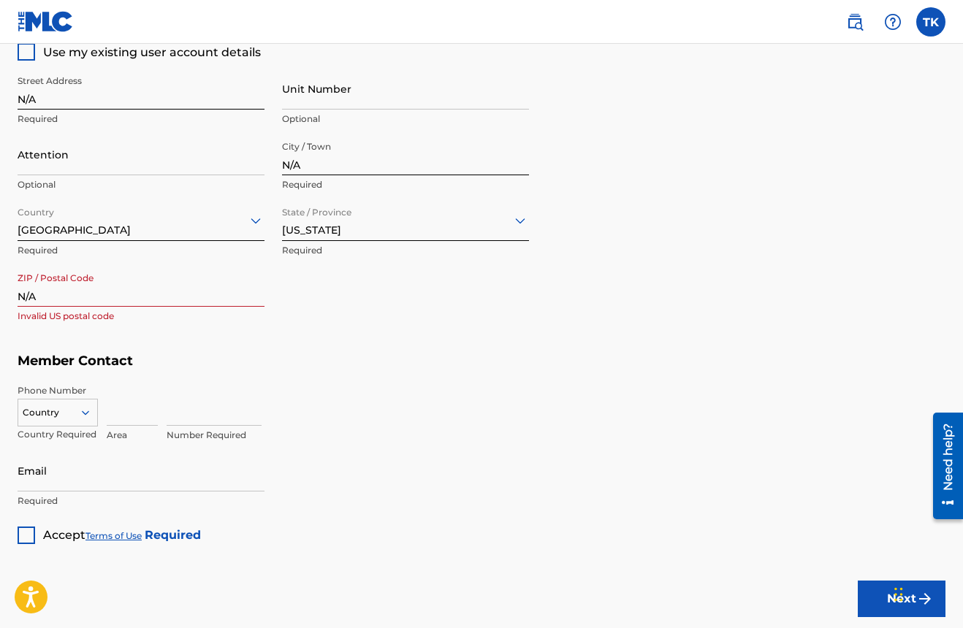
click at [32, 527] on div at bounding box center [27, 536] width 18 height 18
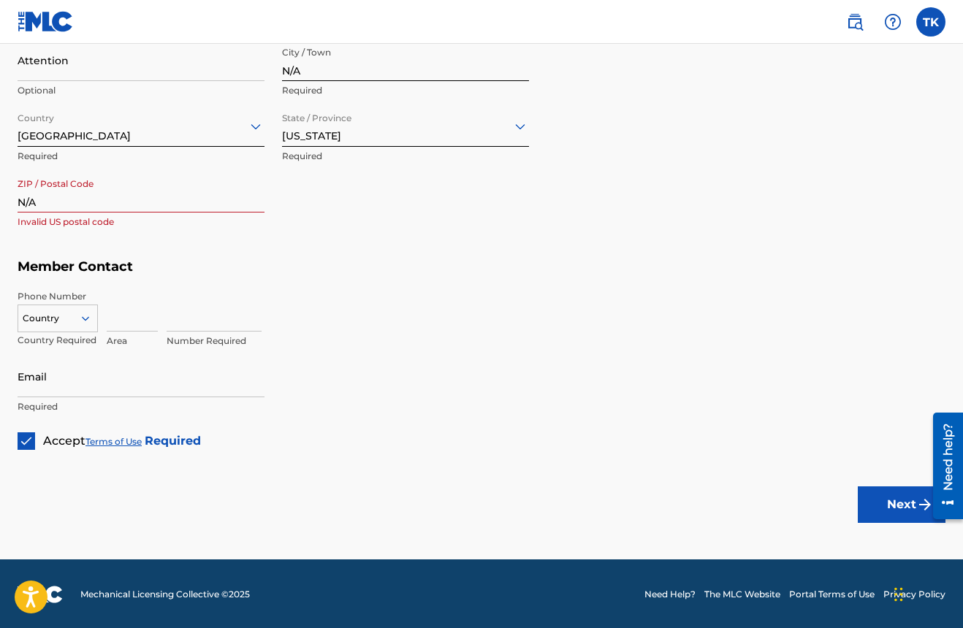
scroll to position [796, 0]
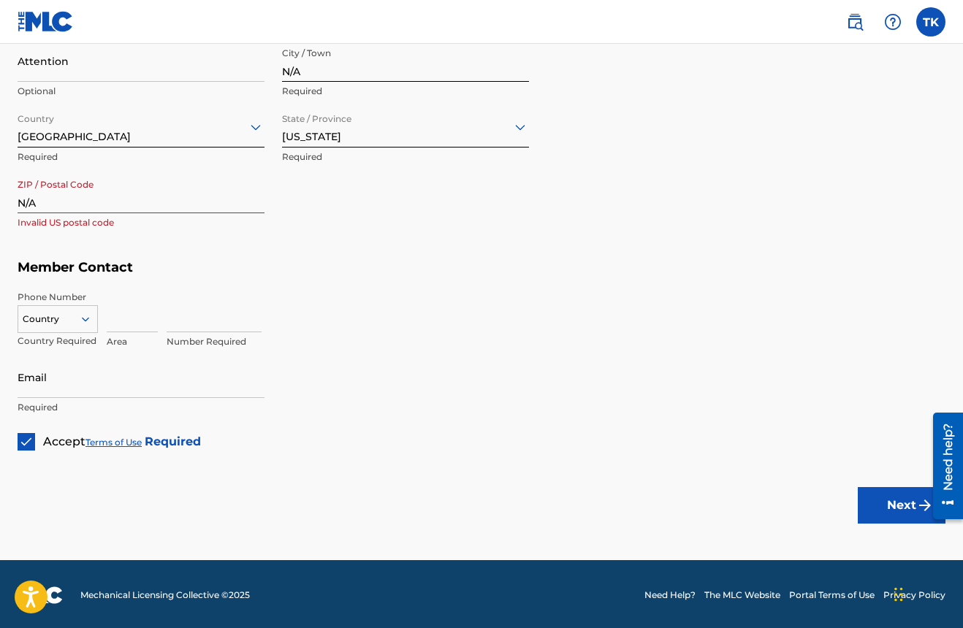
click at [874, 510] on button "Next" at bounding box center [902, 505] width 88 height 37
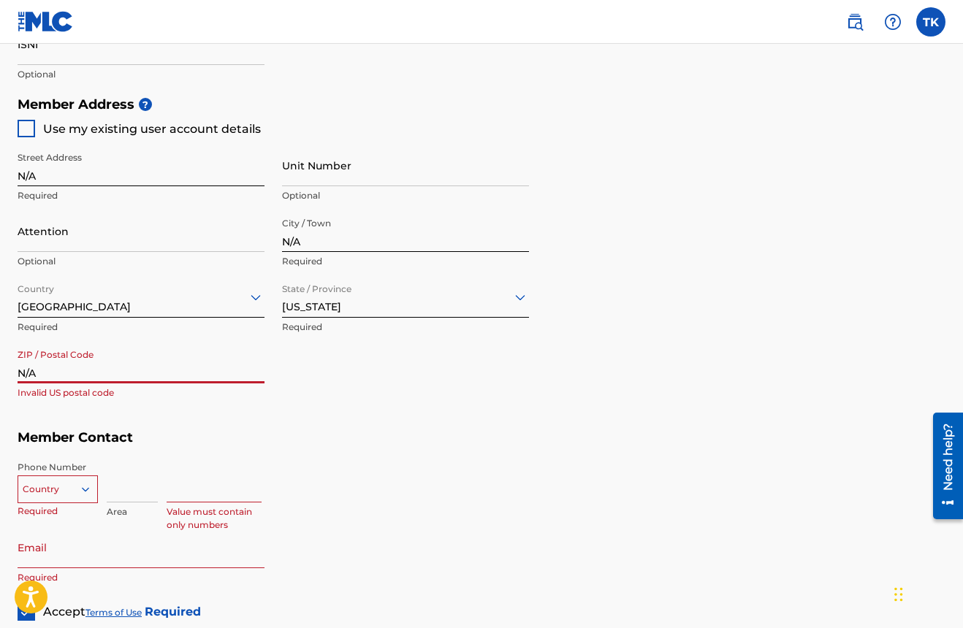
scroll to position [625, 0]
drag, startPoint x: 44, startPoint y: 373, endPoint x: 7, endPoint y: 364, distance: 37.6
click at [7, 364] on div "Create a Member If you are a self-administered songwriter without a publisher t…" at bounding box center [481, 39] width 963 height 1166
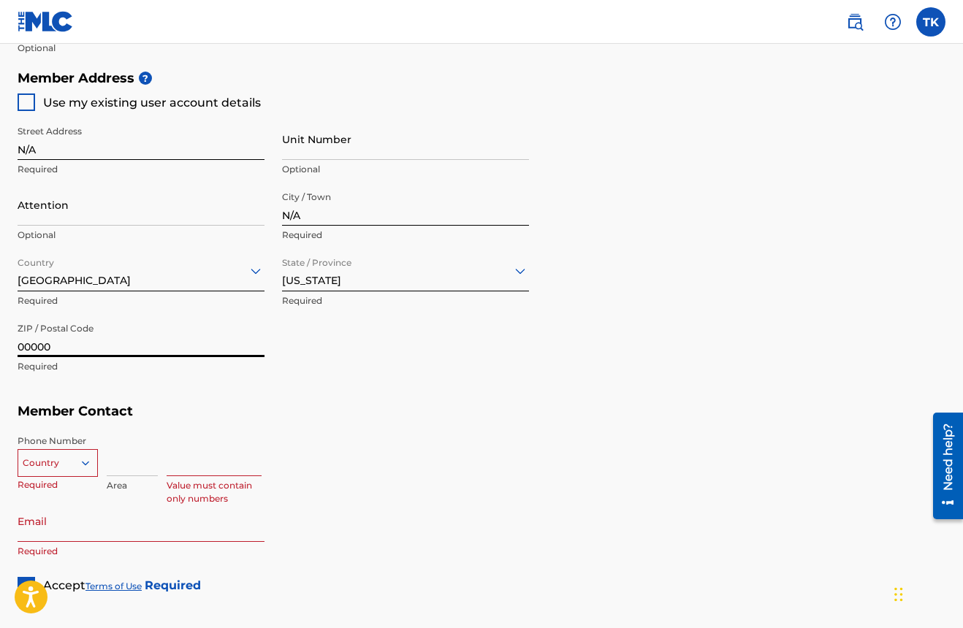
scroll to position [649, 0]
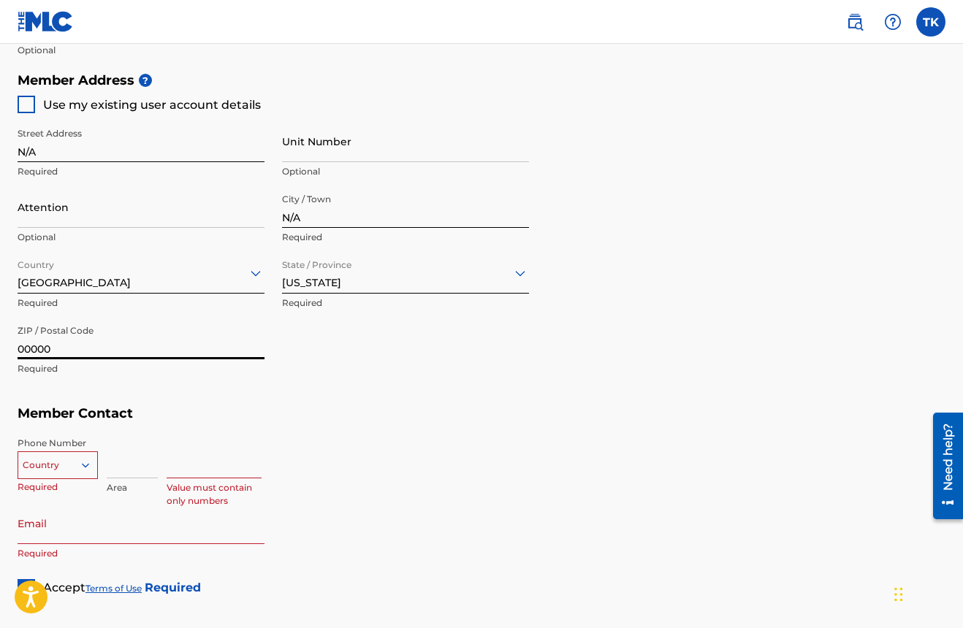
type input "00000"
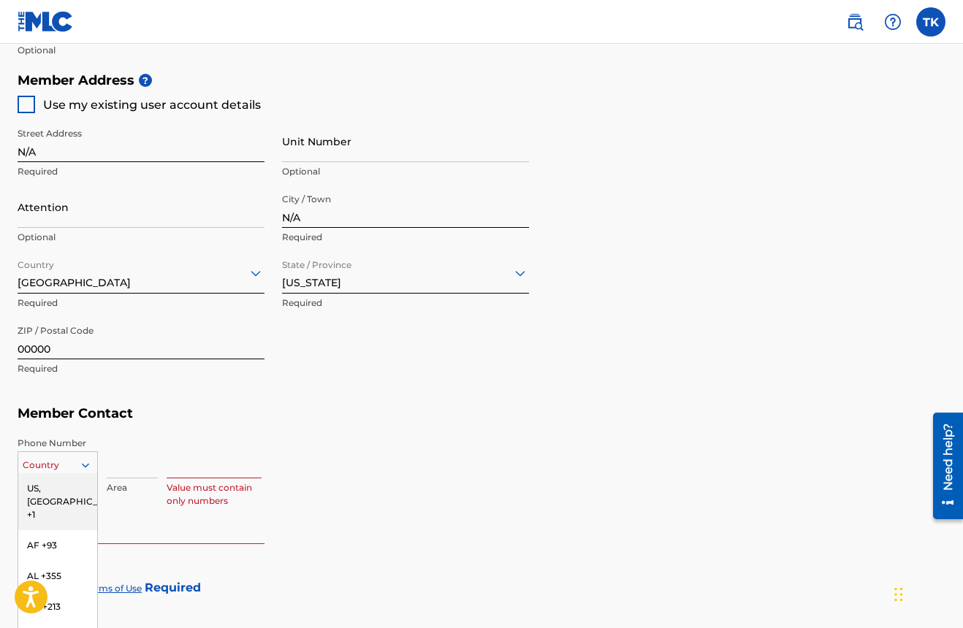
scroll to position [712, 0]
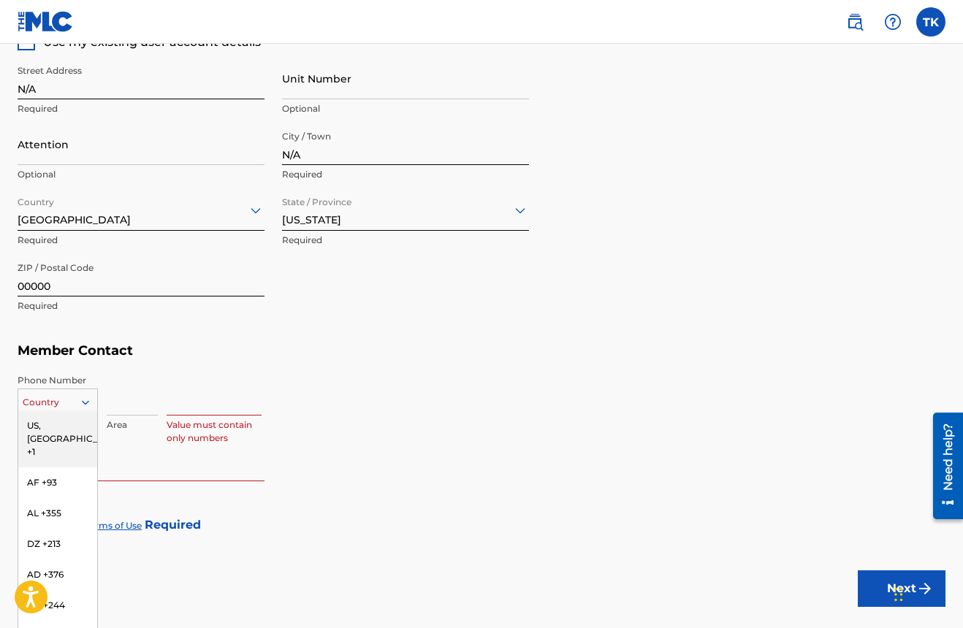
click at [80, 411] on div "US, [GEOGRAPHIC_DATA] +1, 1 of 216. 216 results available. Use Up and Down to c…" at bounding box center [58, 400] width 80 height 22
click at [67, 419] on div "US, [GEOGRAPHIC_DATA] +1" at bounding box center [57, 439] width 79 height 57
click at [140, 408] on input at bounding box center [132, 395] width 51 height 42
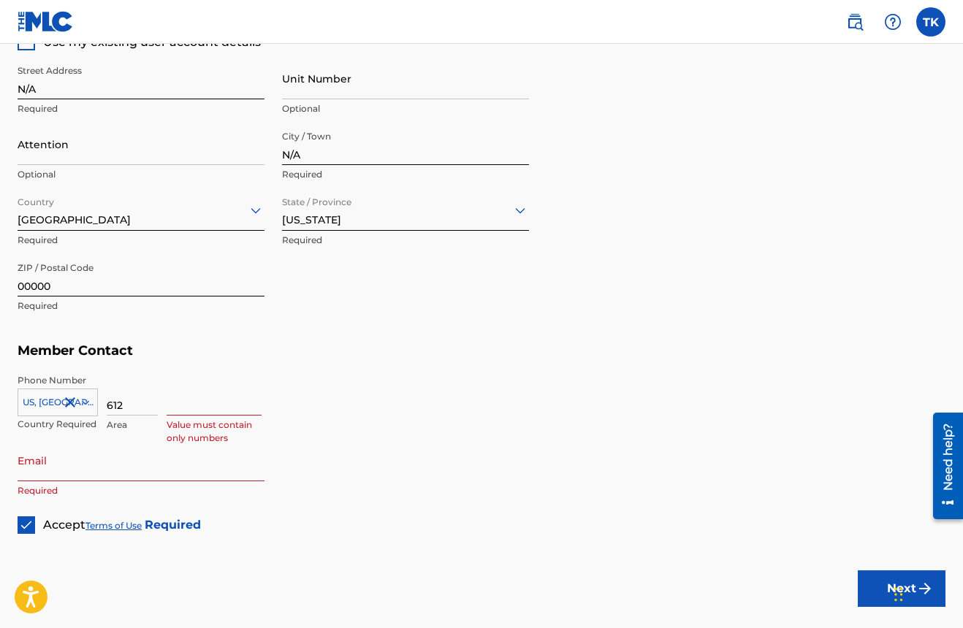
type input "612"
type input "2012970"
type input "[EMAIL_ADDRESS][DOMAIN_NAME]"
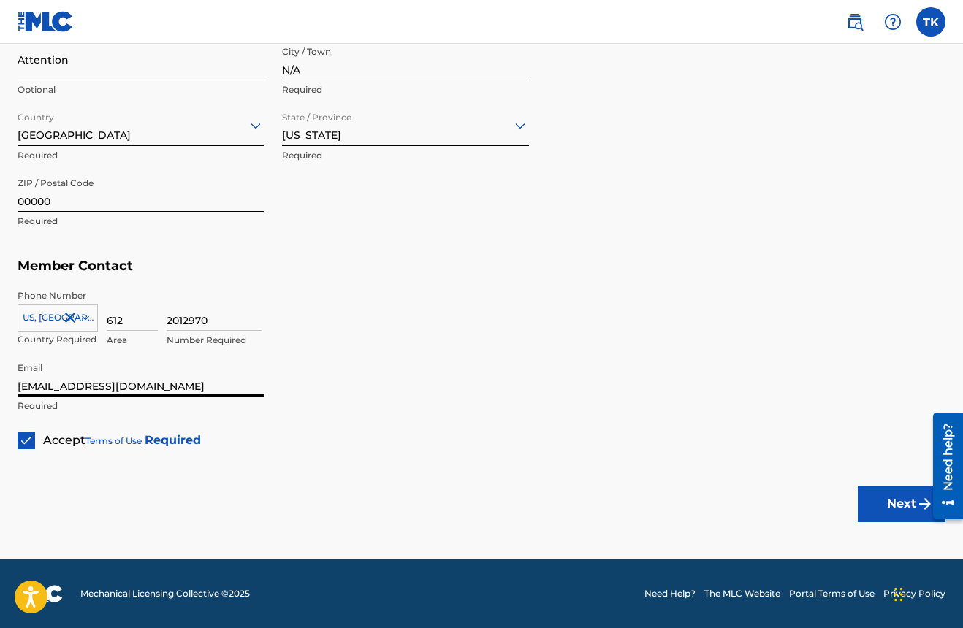
scroll to position [796, 0]
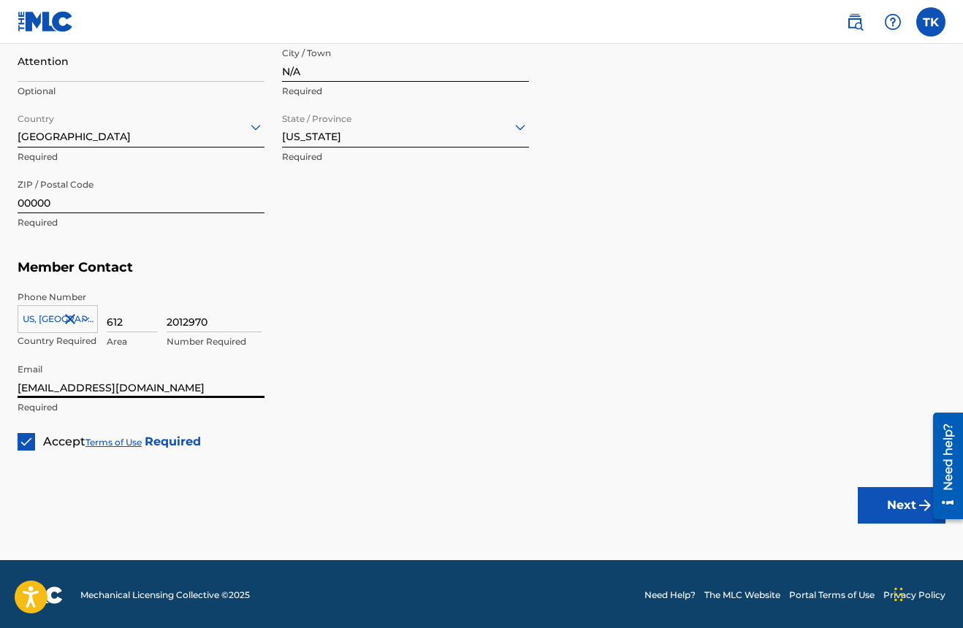
click at [875, 498] on button "Next" at bounding box center [902, 505] width 88 height 37
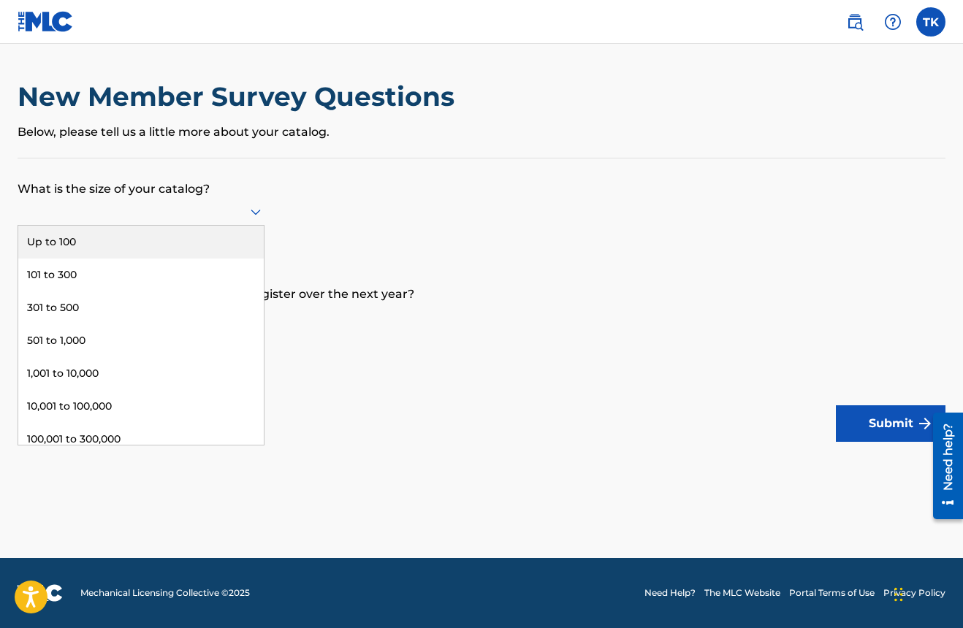
click at [258, 215] on icon at bounding box center [256, 213] width 10 height 6
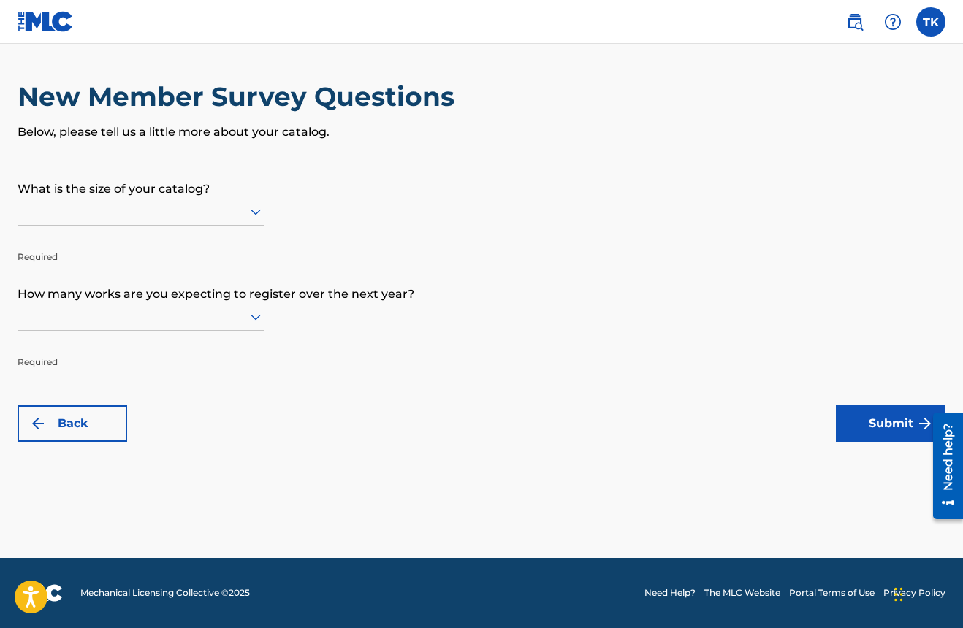
click at [486, 182] on p "What is the size of your catalog?" at bounding box center [482, 178] width 928 height 39
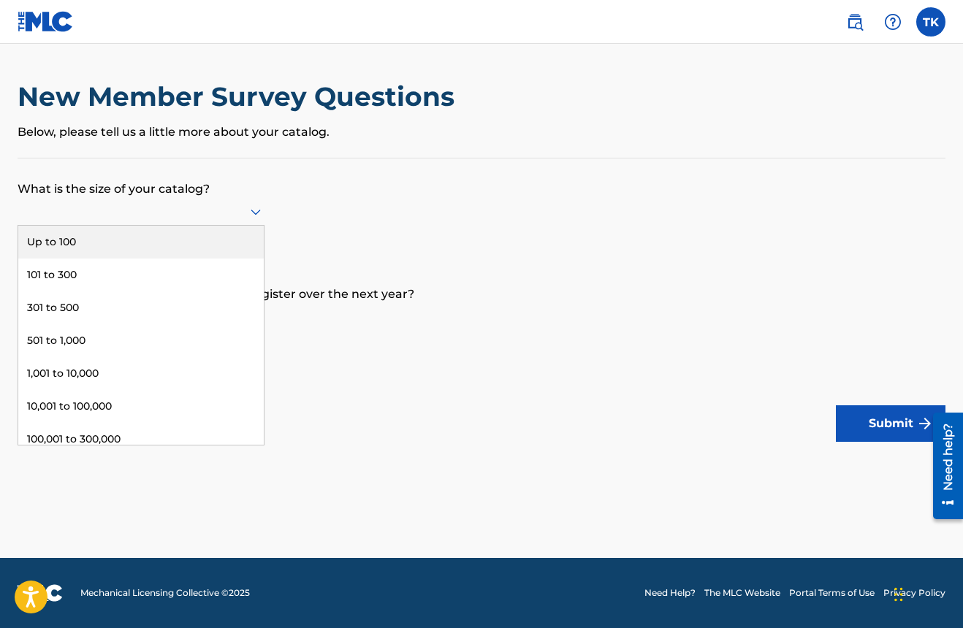
click at [253, 216] on icon at bounding box center [256, 212] width 18 height 18
click at [75, 256] on div "Up to 100" at bounding box center [140, 242] width 245 height 33
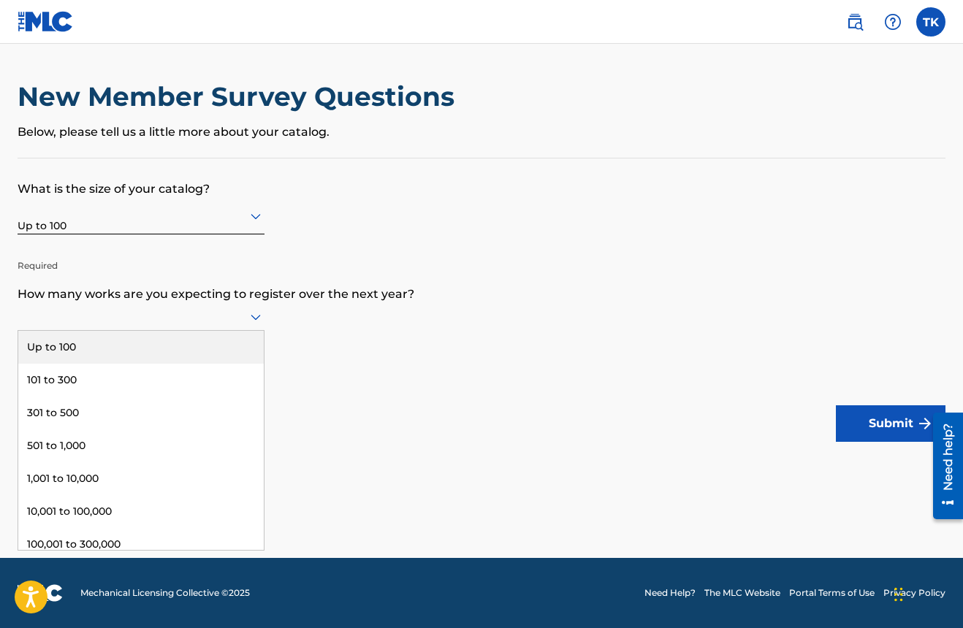
click at [254, 322] on icon at bounding box center [256, 317] width 18 height 18
click at [92, 364] on div "Up to 100" at bounding box center [140, 347] width 245 height 33
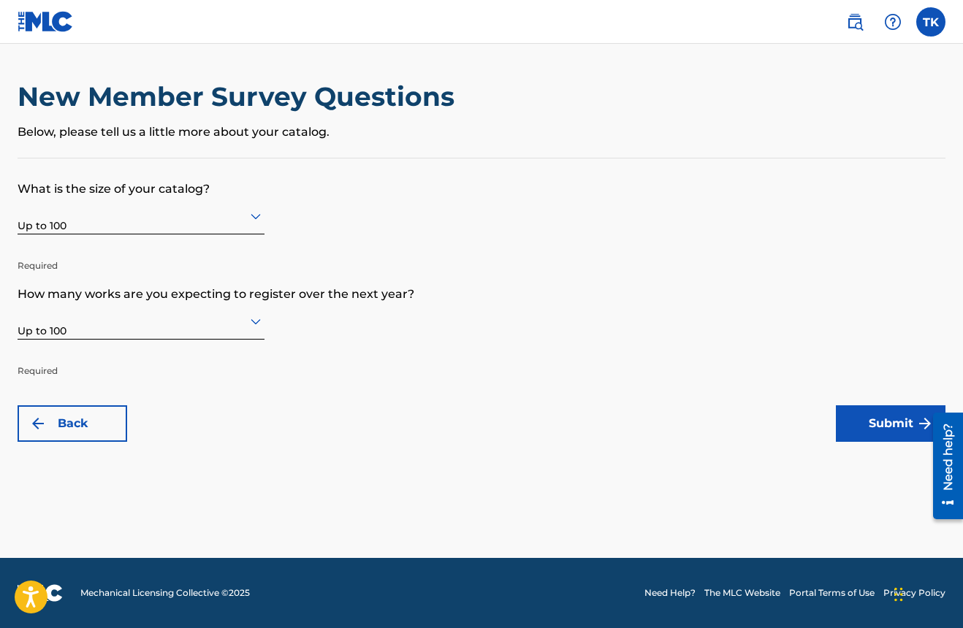
click at [866, 429] on button "Submit" at bounding box center [891, 423] width 110 height 37
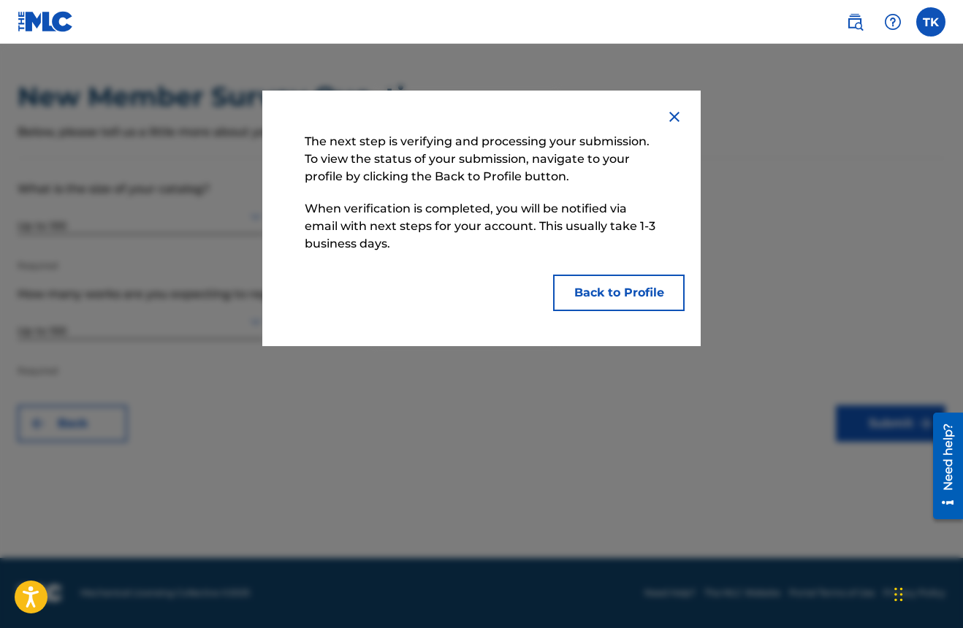
click at [589, 296] on button "Back to Profile" at bounding box center [618, 293] width 131 height 37
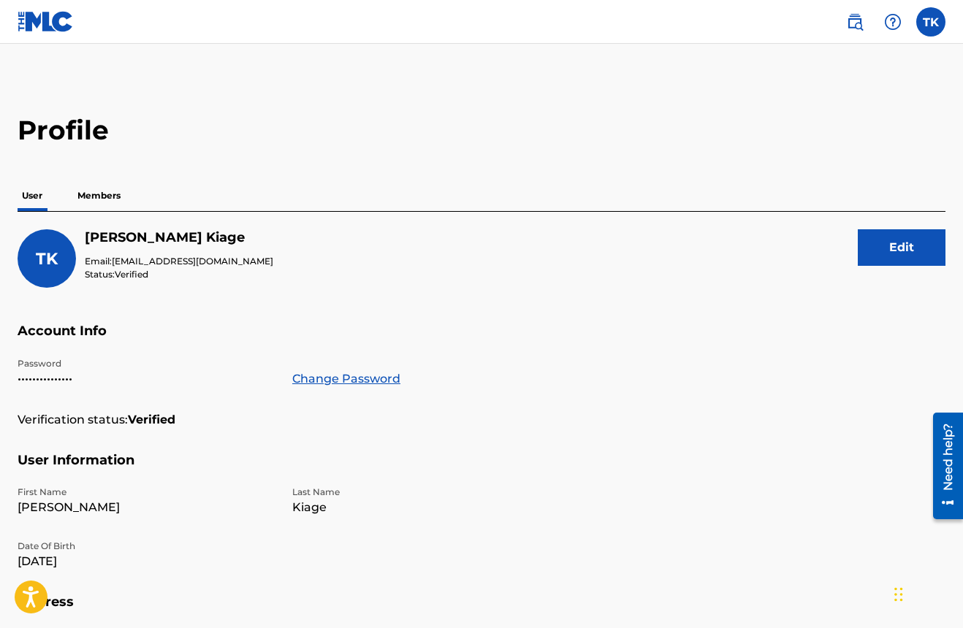
click at [110, 191] on p "Members" at bounding box center [99, 195] width 52 height 31
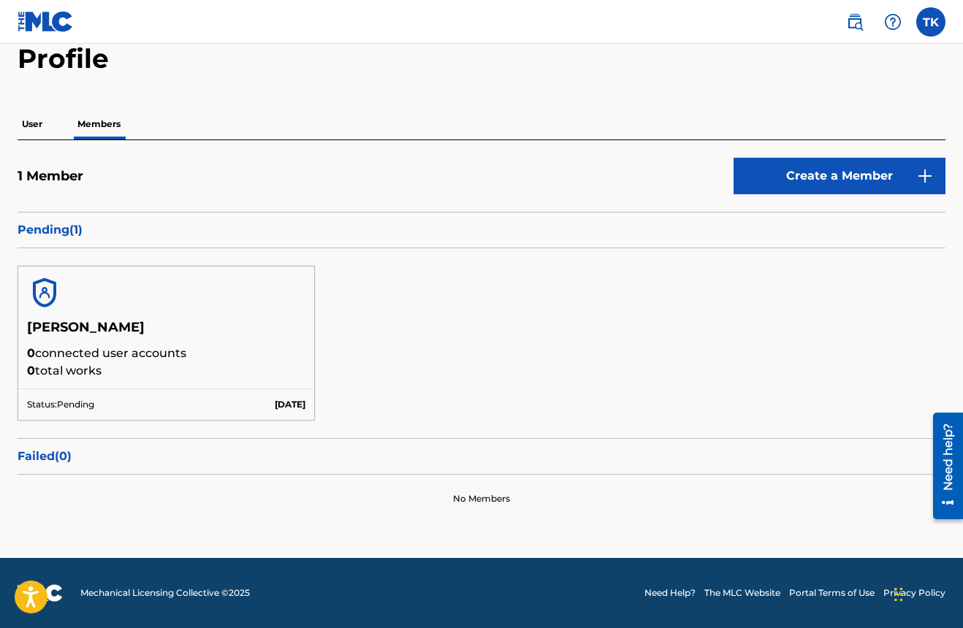
scroll to position [71, 0]
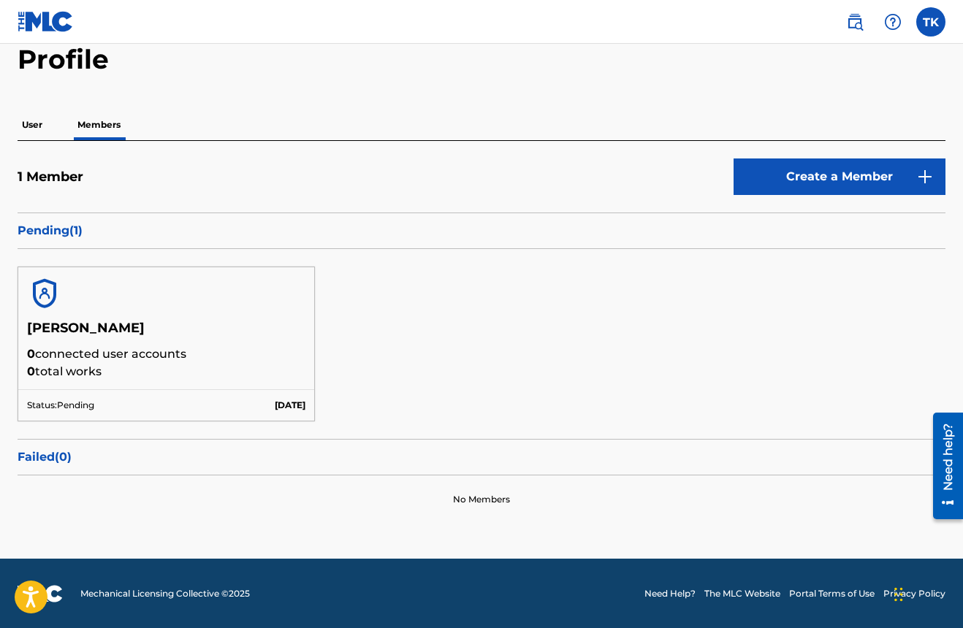
click at [28, 121] on p "User" at bounding box center [32, 125] width 29 height 31
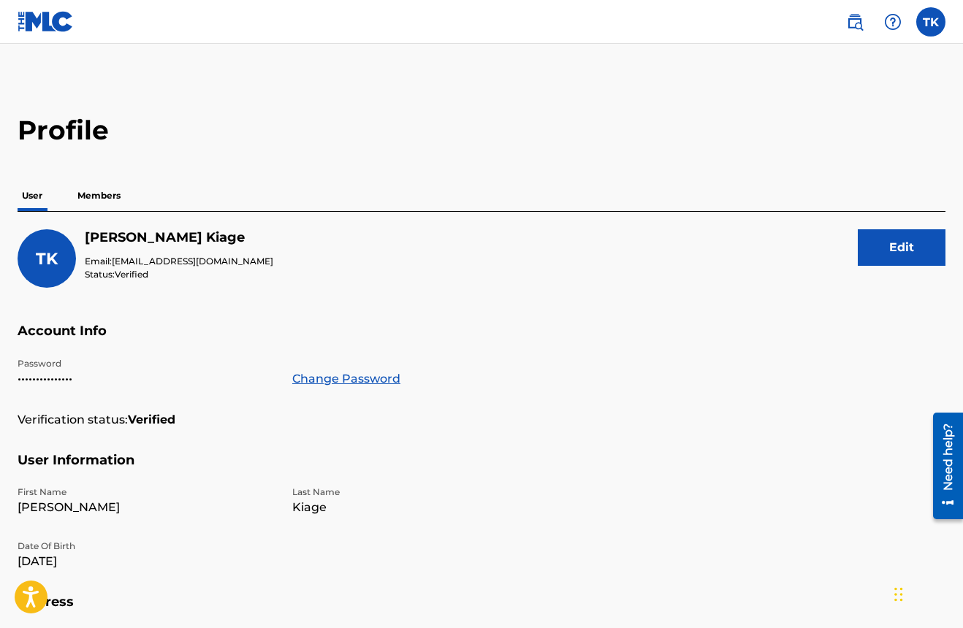
click at [934, 34] on label at bounding box center [930, 21] width 29 height 29
click at [931, 22] on input "TK [PERSON_NAME] [EMAIL_ADDRESS][DOMAIN_NAME] Notification Preferences Profile …" at bounding box center [931, 22] width 0 height 0
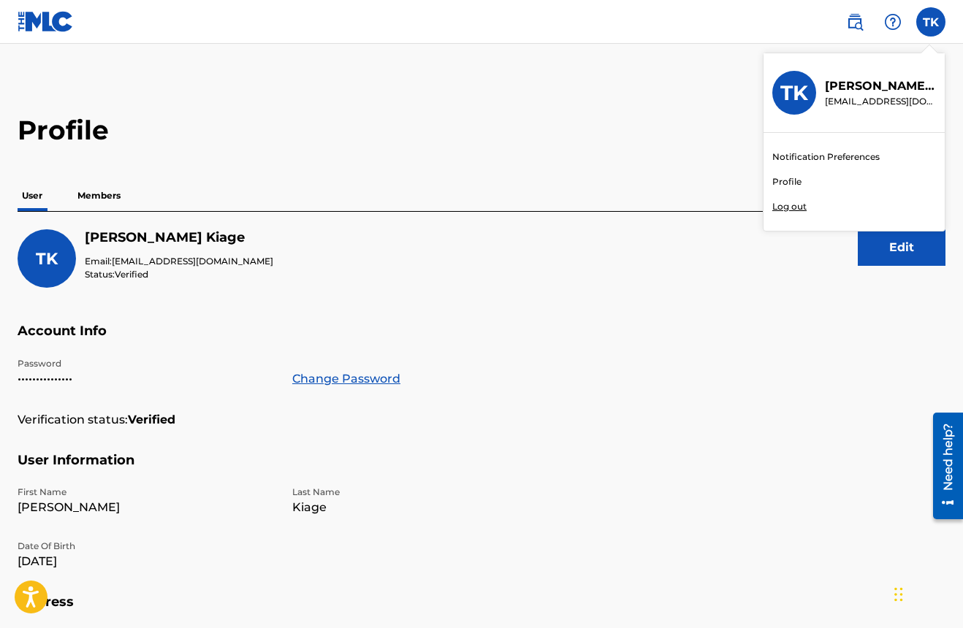
click at [793, 210] on p "Log out" at bounding box center [789, 206] width 34 height 13
click at [931, 22] on input "TK [PERSON_NAME] [EMAIL_ADDRESS][DOMAIN_NAME] Notification Preferences Profile …" at bounding box center [931, 22] width 0 height 0
